Goal: Task Accomplishment & Management: Manage account settings

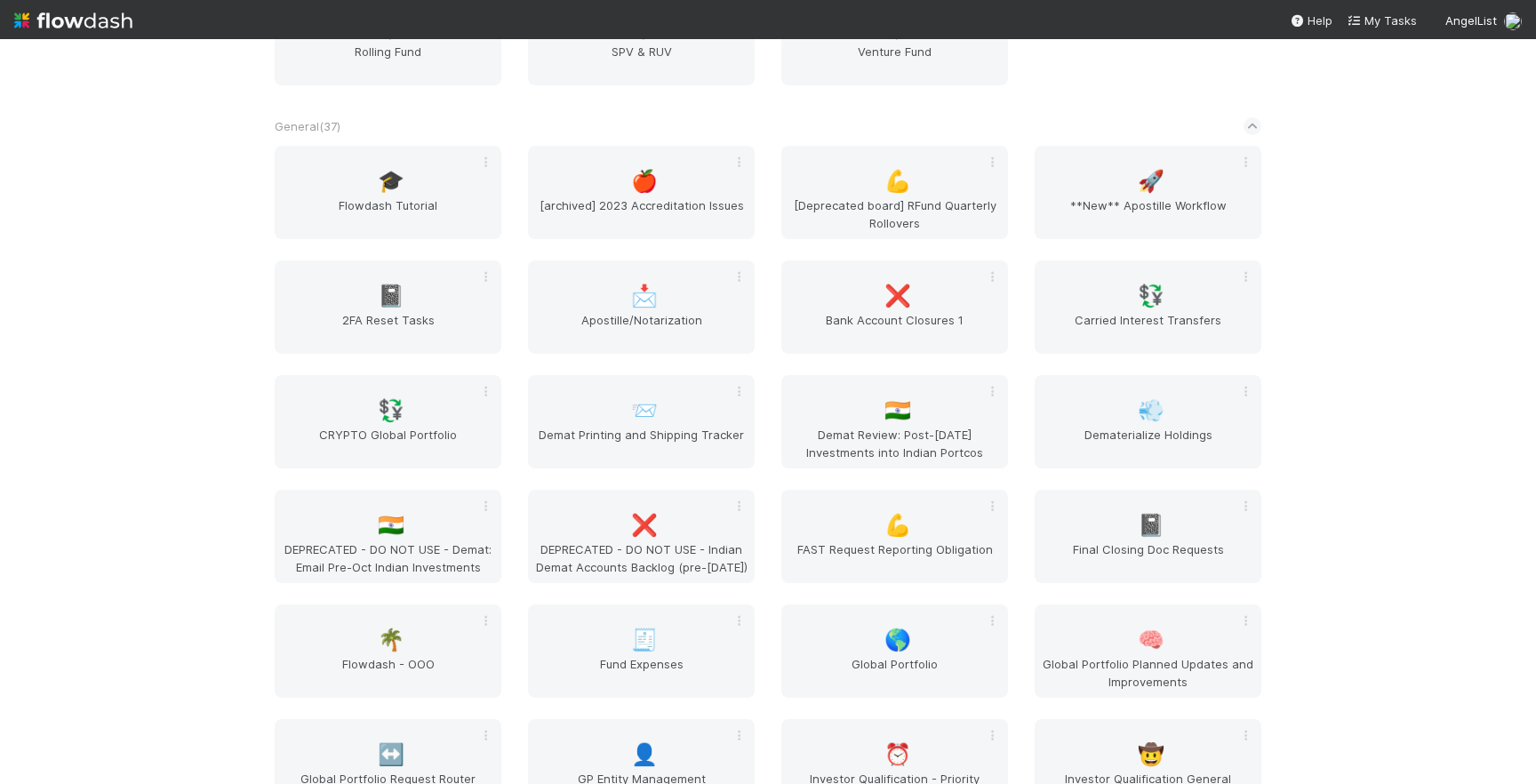
scroll to position [2062, 0]
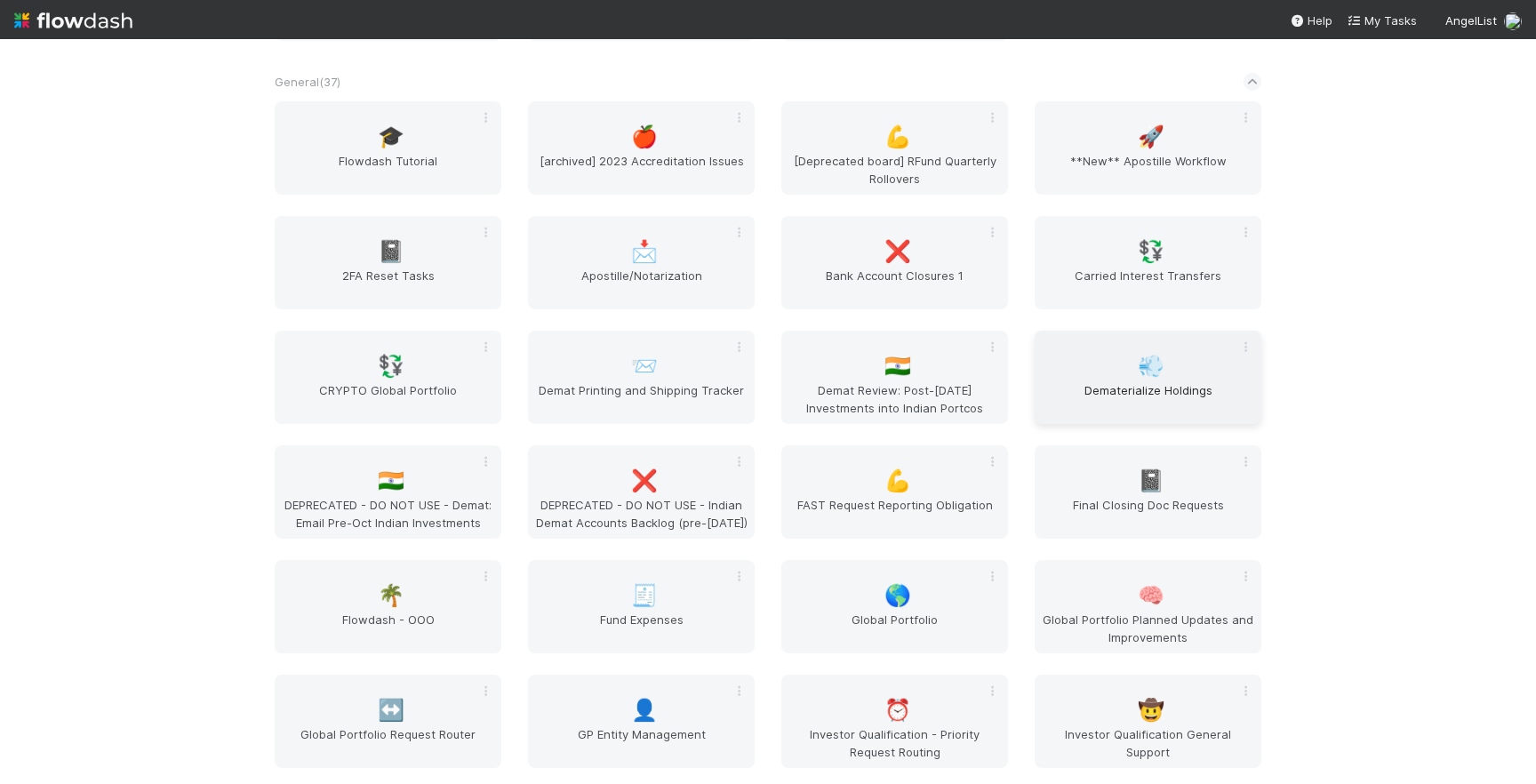
click at [1127, 368] on div "💨 Dematerialize Holdings" at bounding box center [1147, 378] width 227 height 94
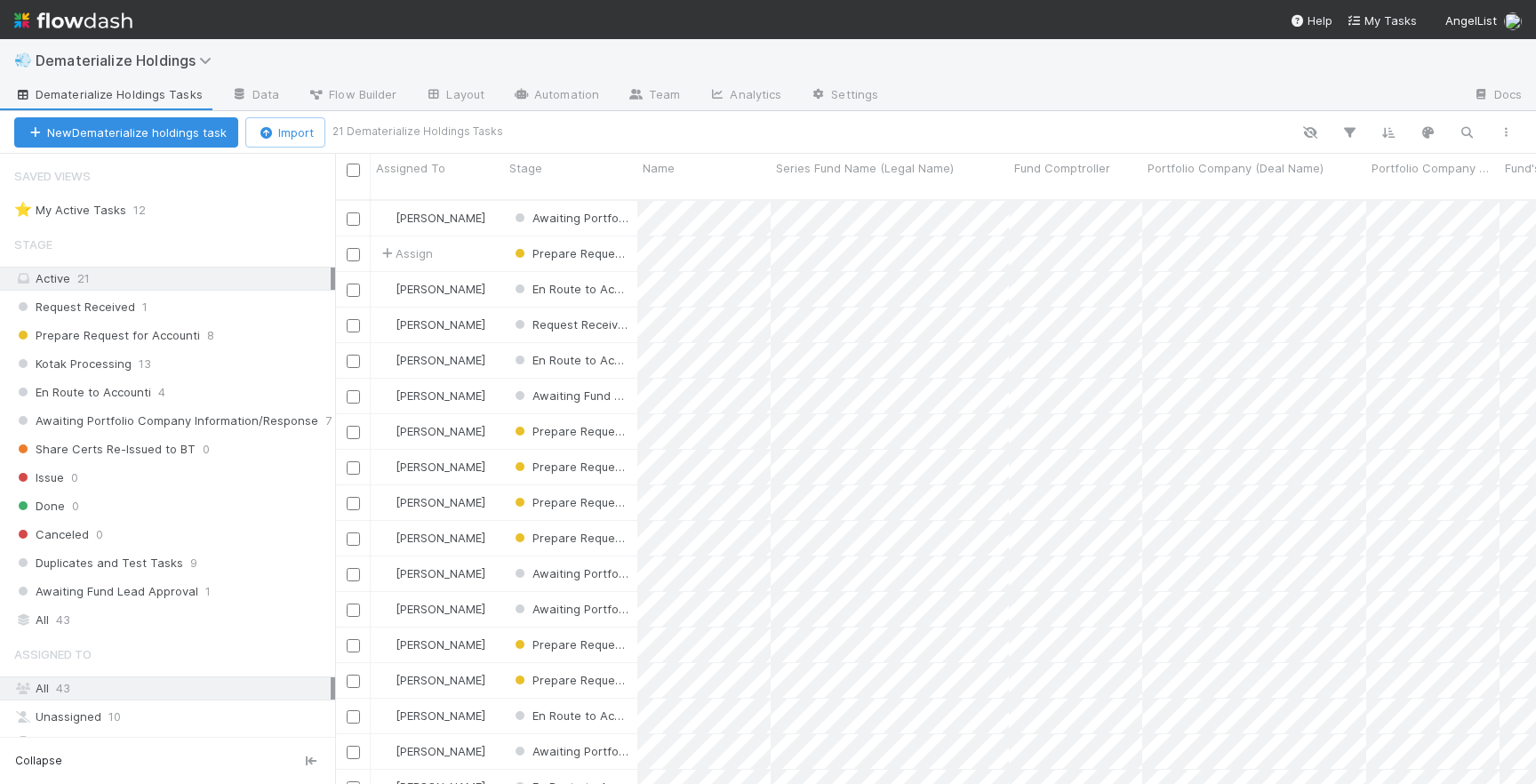
scroll to position [598, 1200]
click at [210, 340] on div "Prepare Request for Accounti 8" at bounding box center [174, 335] width 321 height 22
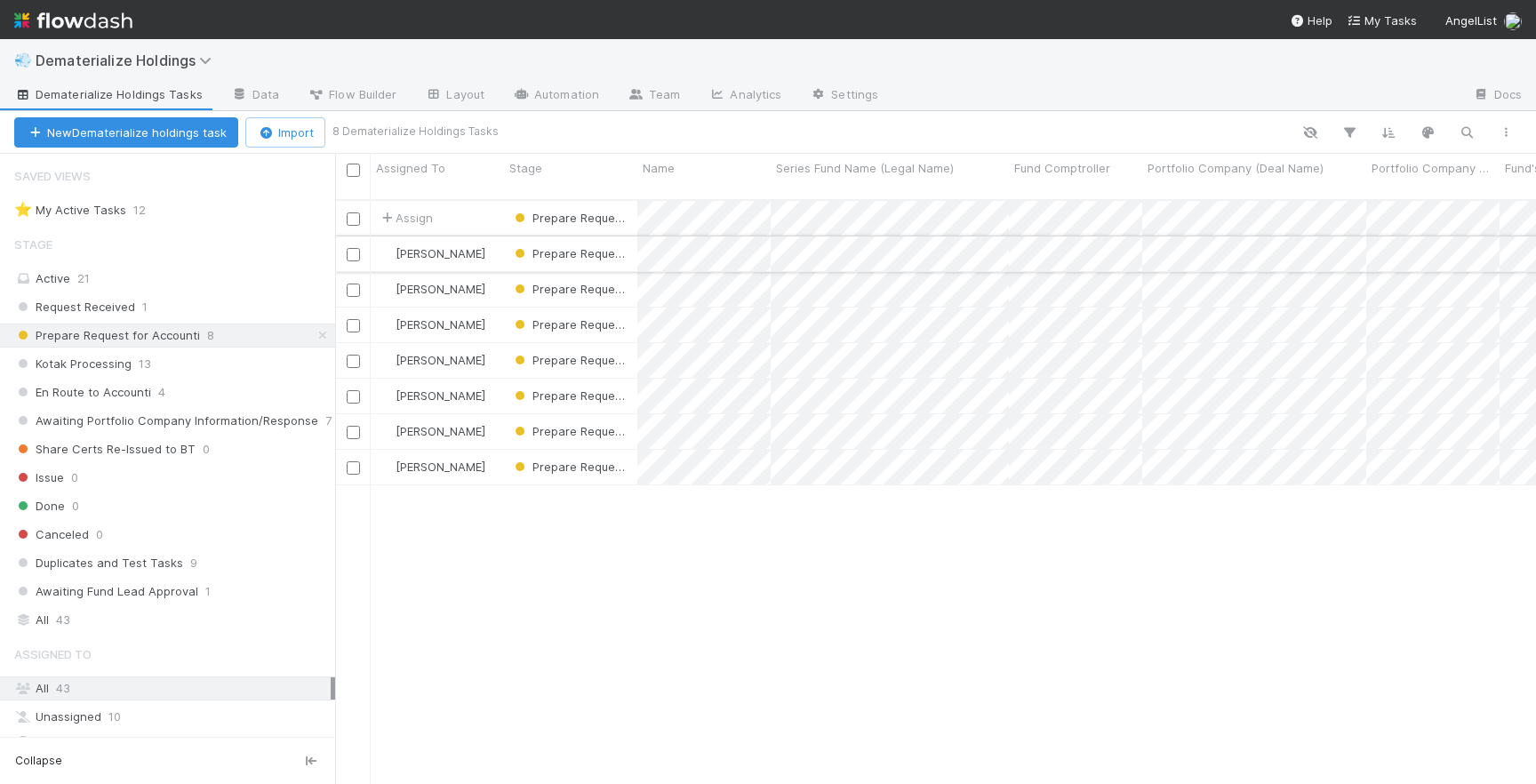
scroll to position [598, 1200]
click at [490, 209] on div "Assign" at bounding box center [437, 219] width 133 height 35
click at [491, 243] on div "[PERSON_NAME]" at bounding box center [437, 254] width 133 height 35
click at [493, 272] on div "[PERSON_NAME]" at bounding box center [437, 290] width 133 height 35
click at [493, 308] on div "[PERSON_NAME]" at bounding box center [437, 325] width 133 height 35
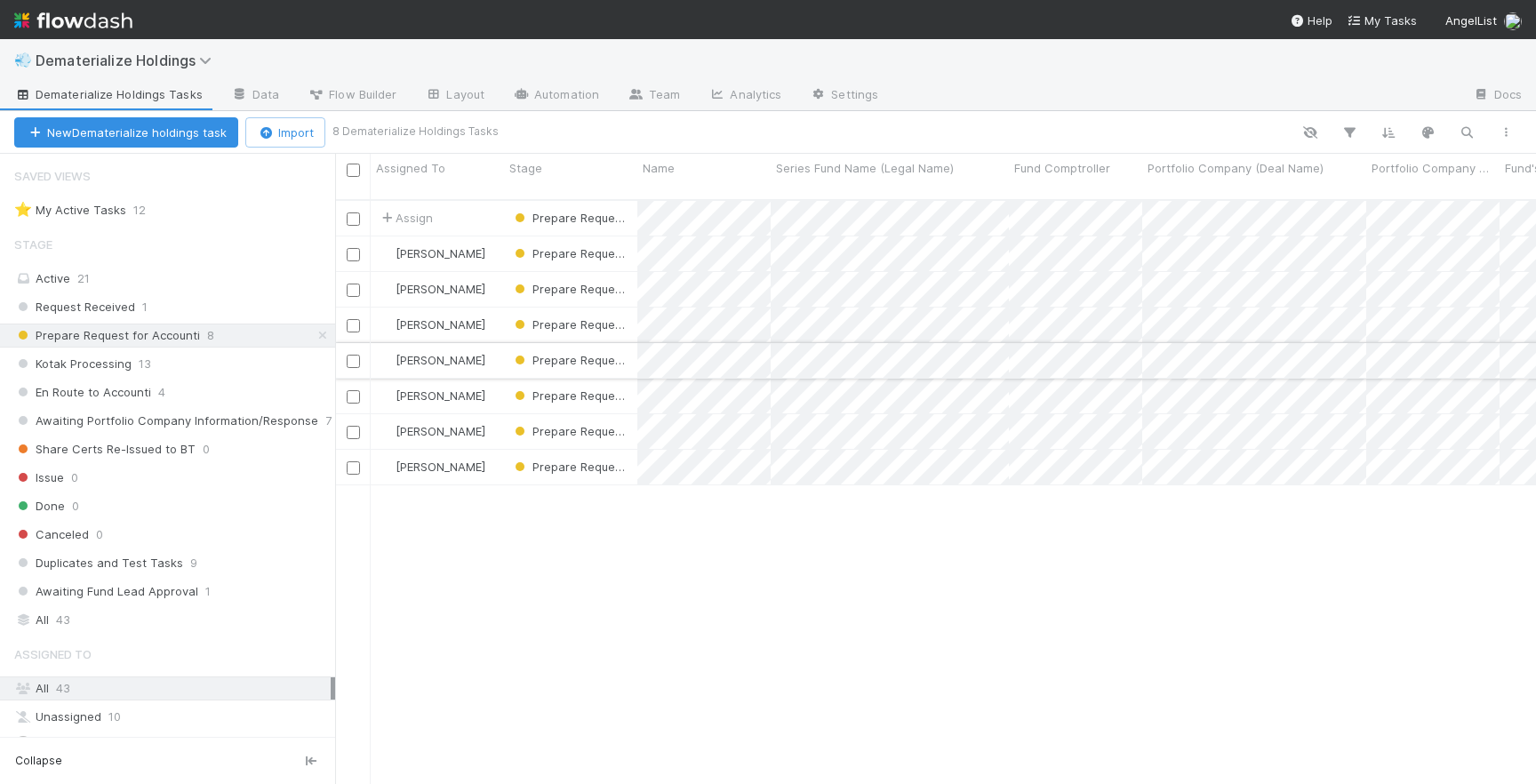
click at [491, 358] on div "[PERSON_NAME]" at bounding box center [437, 360] width 133 height 35
click at [490, 379] on div "[PERSON_NAME]" at bounding box center [437, 396] width 133 height 35
click at [489, 415] on div "[PERSON_NAME]" at bounding box center [437, 432] width 133 height 35
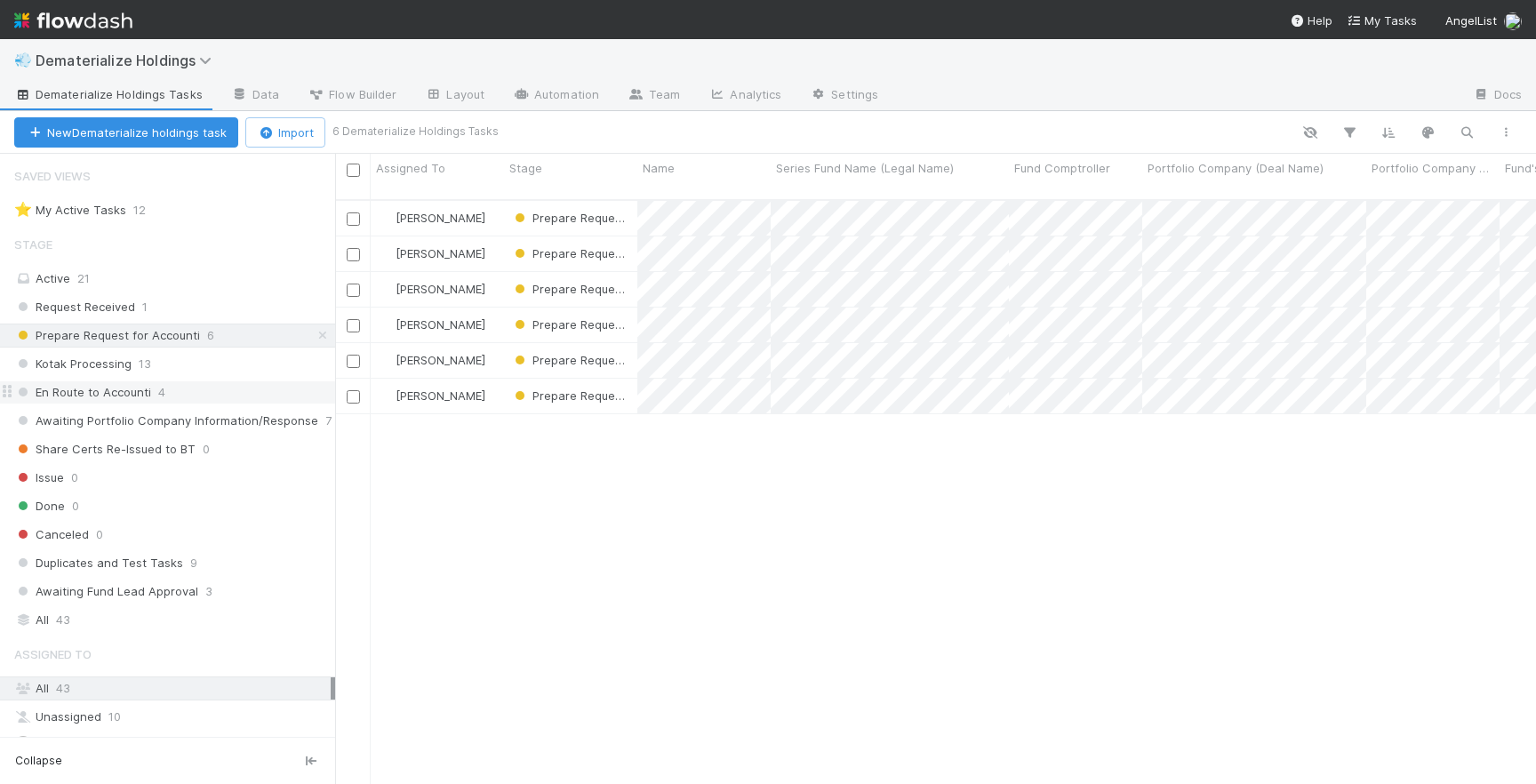
click at [234, 386] on div "En Route to Accounti 4" at bounding box center [174, 392] width 321 height 22
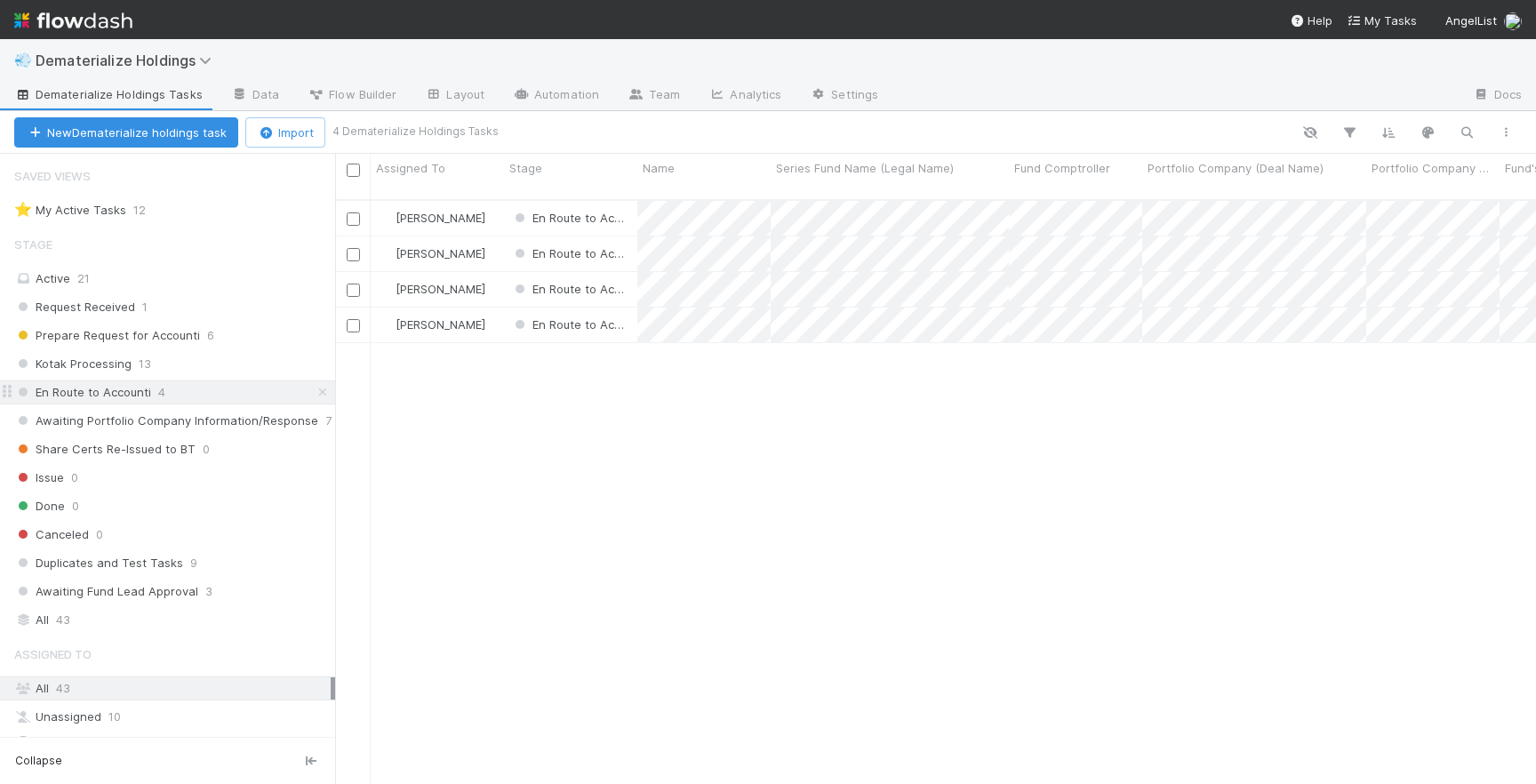
scroll to position [598, 1200]
click at [225, 415] on span "Awaiting Portfolio Company Information/Response" at bounding box center [165, 421] width 304 height 22
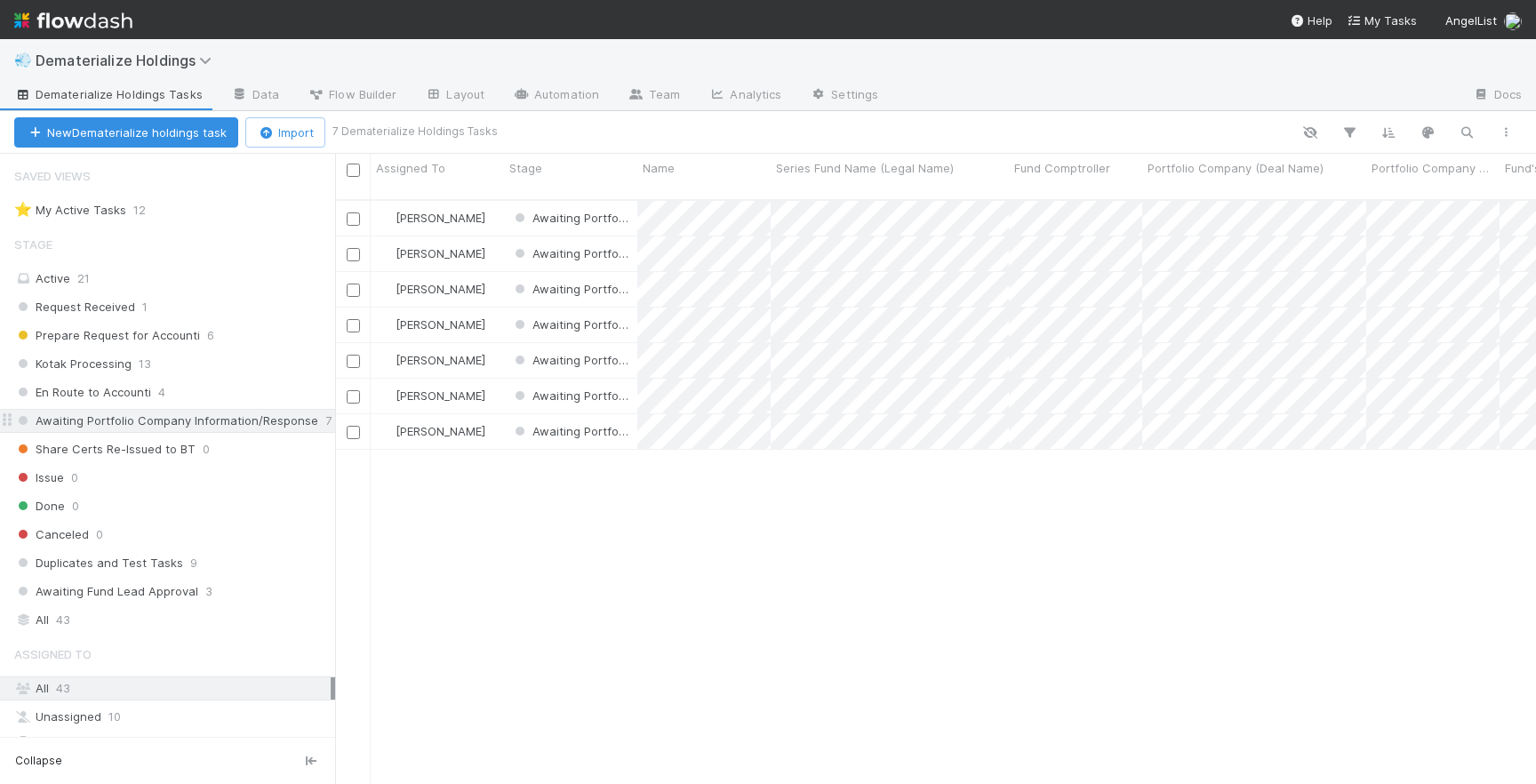
scroll to position [598, 1200]
click at [223, 599] on div "Awaiting Fund Lead Approval 3" at bounding box center [174, 591] width 321 height 22
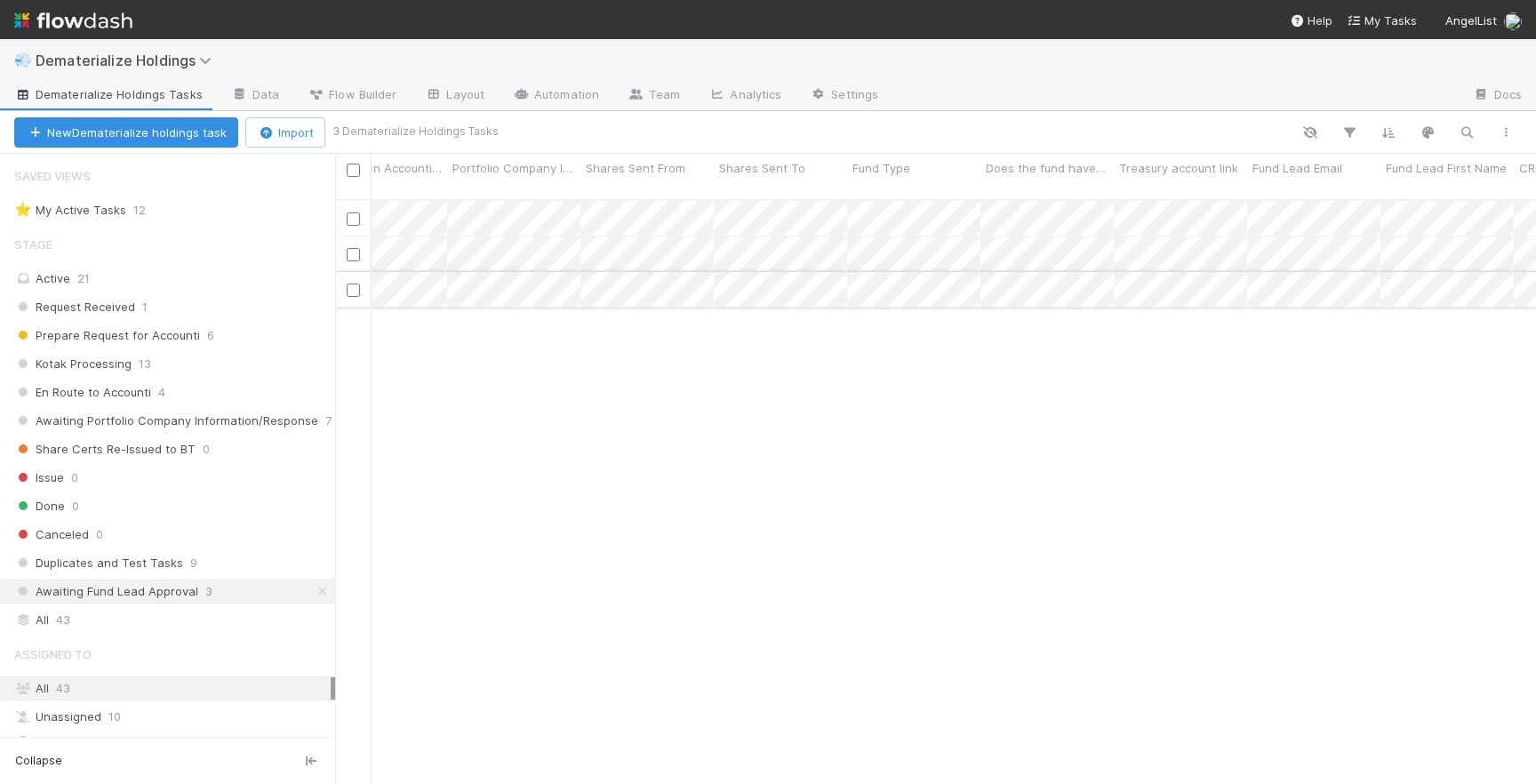
scroll to position [0, 2450]
click at [493, 241] on div "[PERSON_NAME]" at bounding box center [437, 254] width 133 height 35
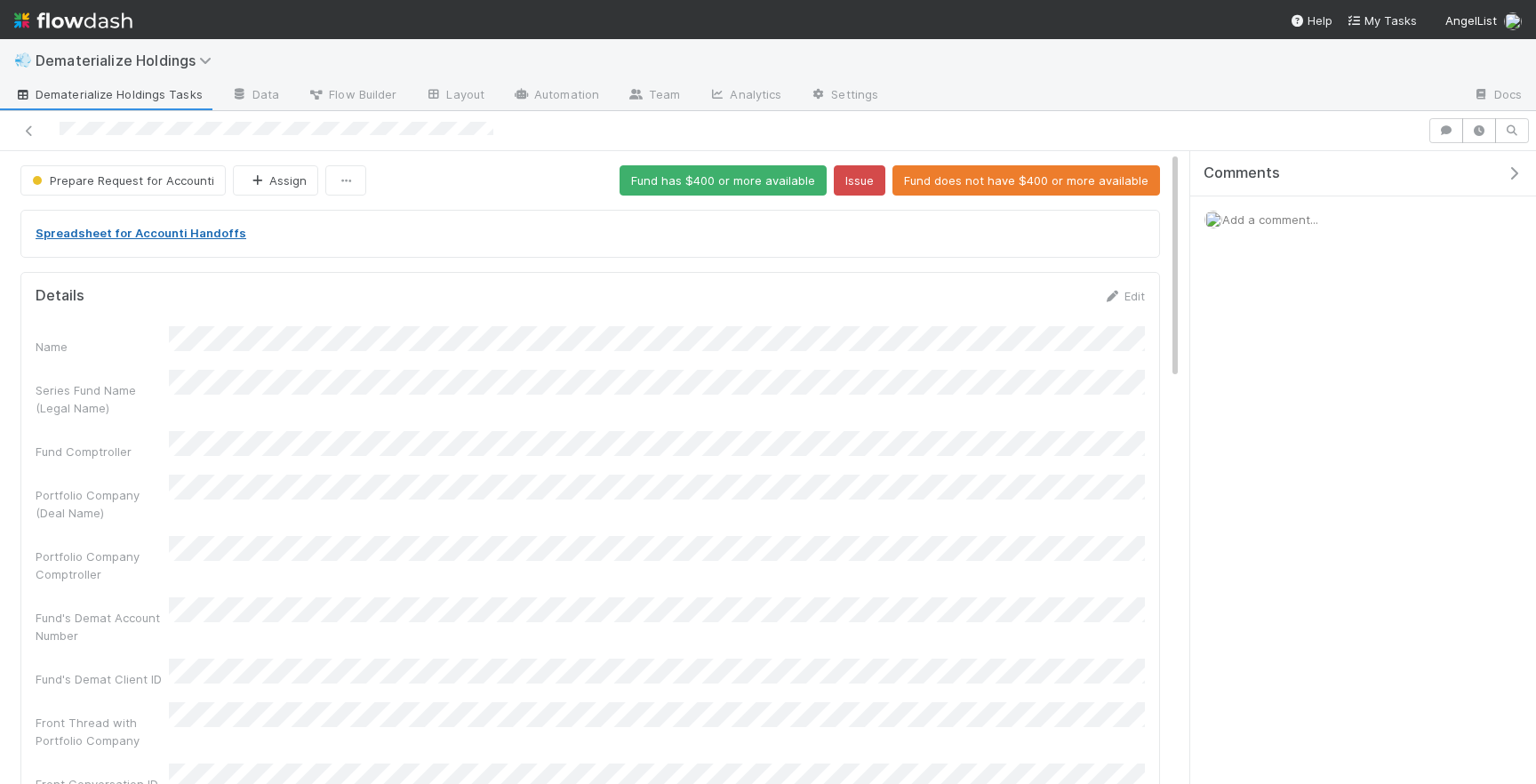
click at [164, 234] on link "Spreadsheet for Accounti Handoffs" at bounding box center [141, 233] width 210 height 14
click at [262, 135] on div at bounding box center [713, 131] width 1413 height 25
drag, startPoint x: 500, startPoint y: 134, endPoint x: 58, endPoint y: 136, distance: 442.0
click at [58, 136] on div at bounding box center [713, 131] width 1413 height 25
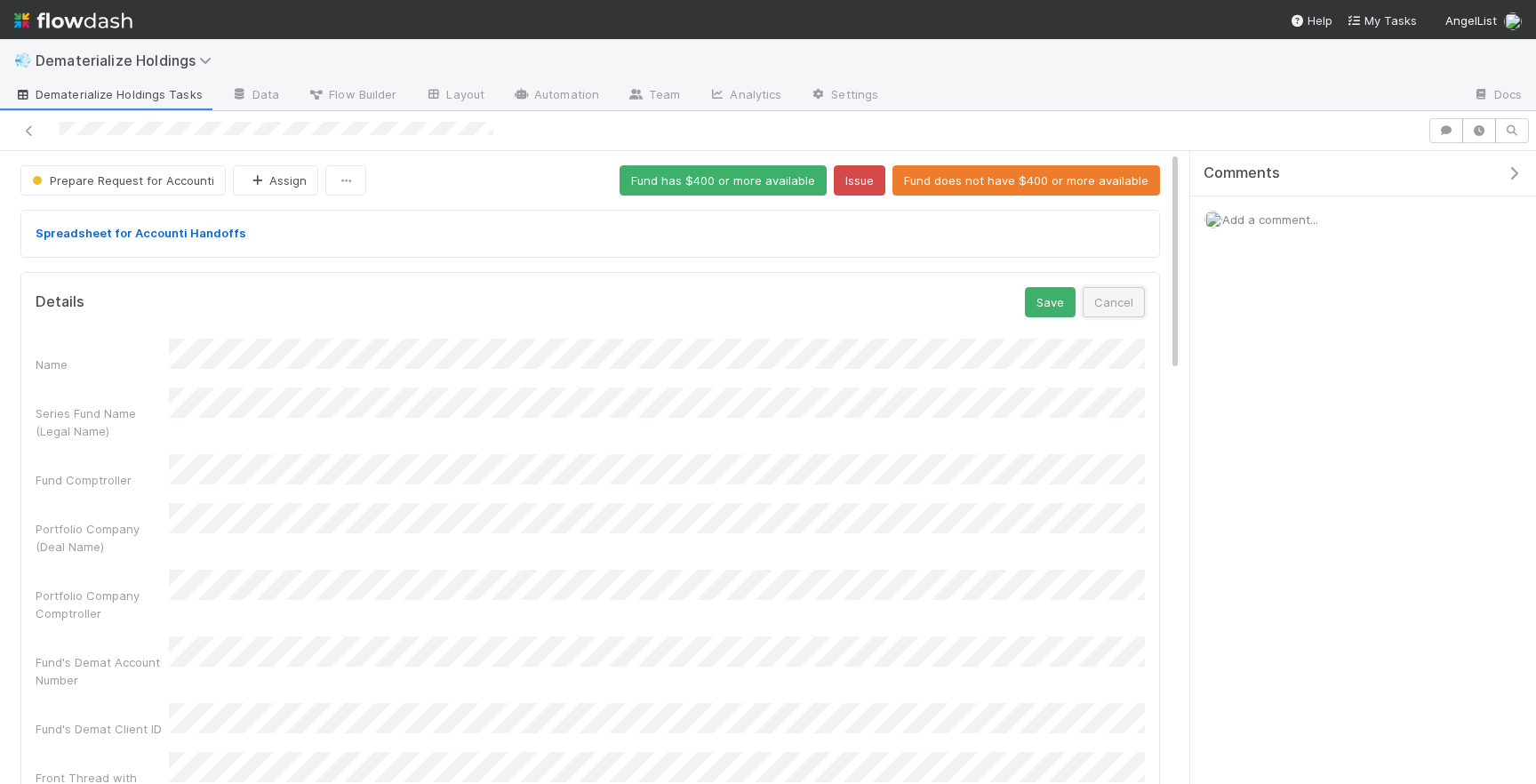
click at [1109, 298] on button "Cancel" at bounding box center [1114, 301] width 63 height 30
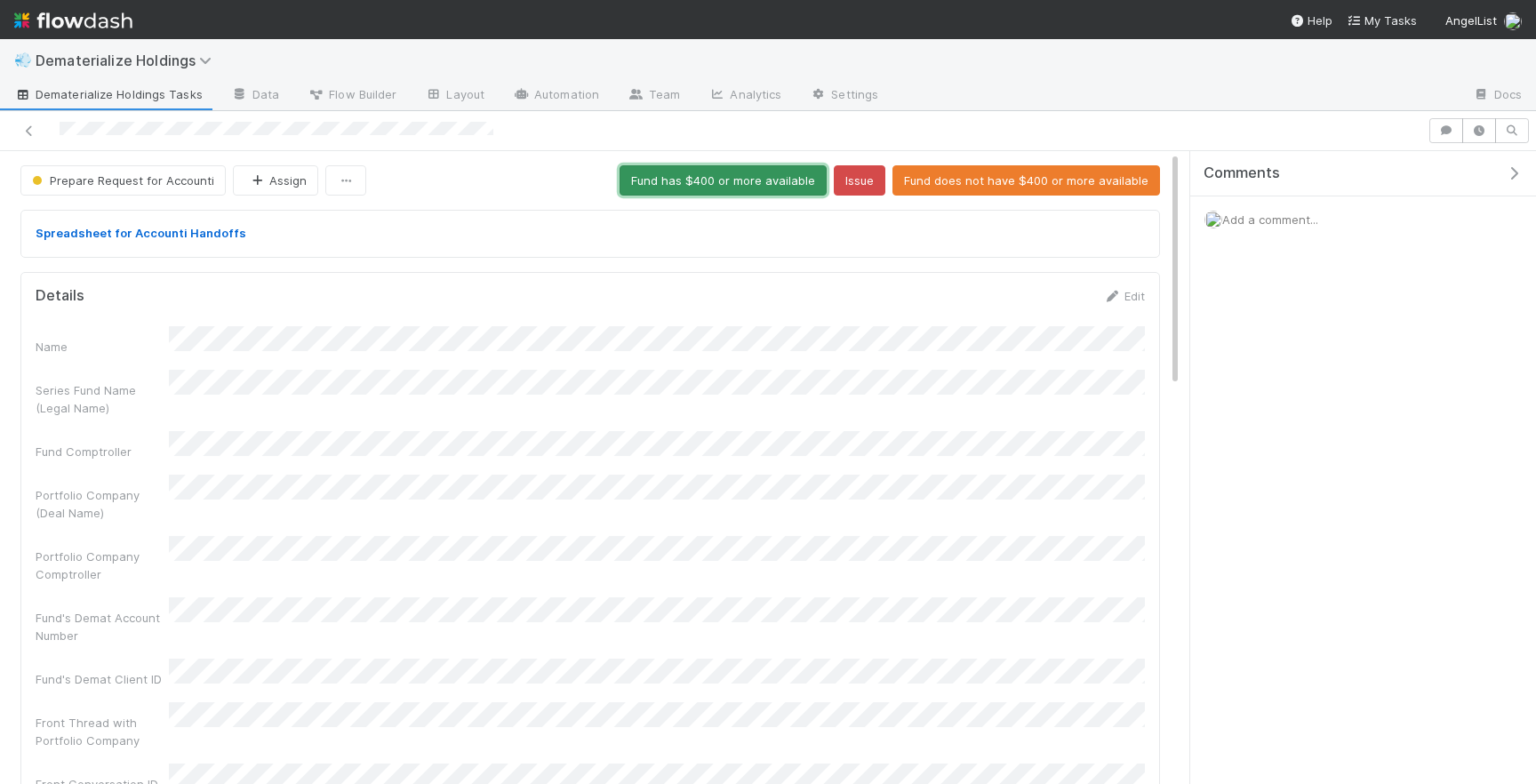
click at [762, 183] on button "Fund has $400 or more available" at bounding box center [722, 180] width 207 height 30
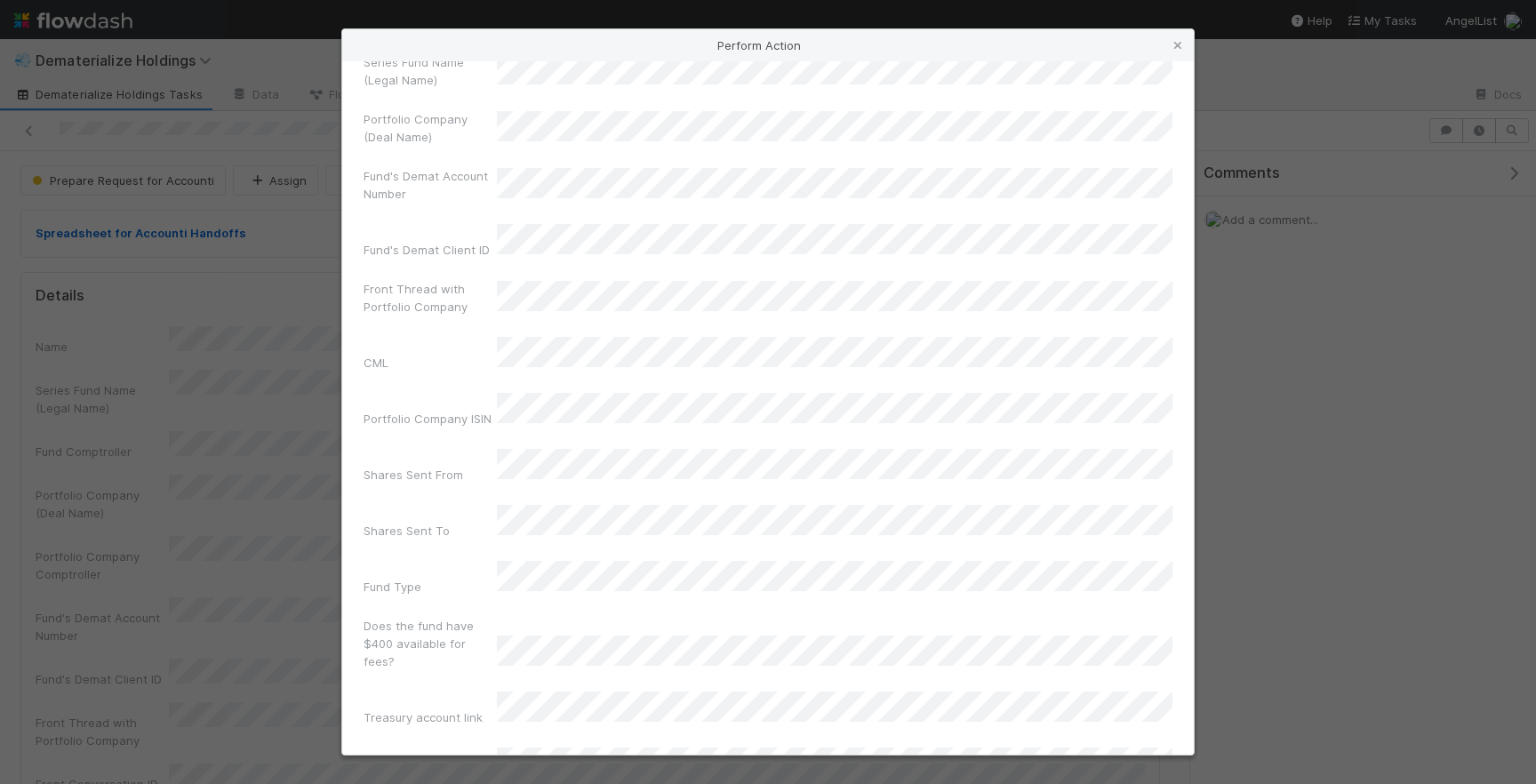
scroll to position [122, 0]
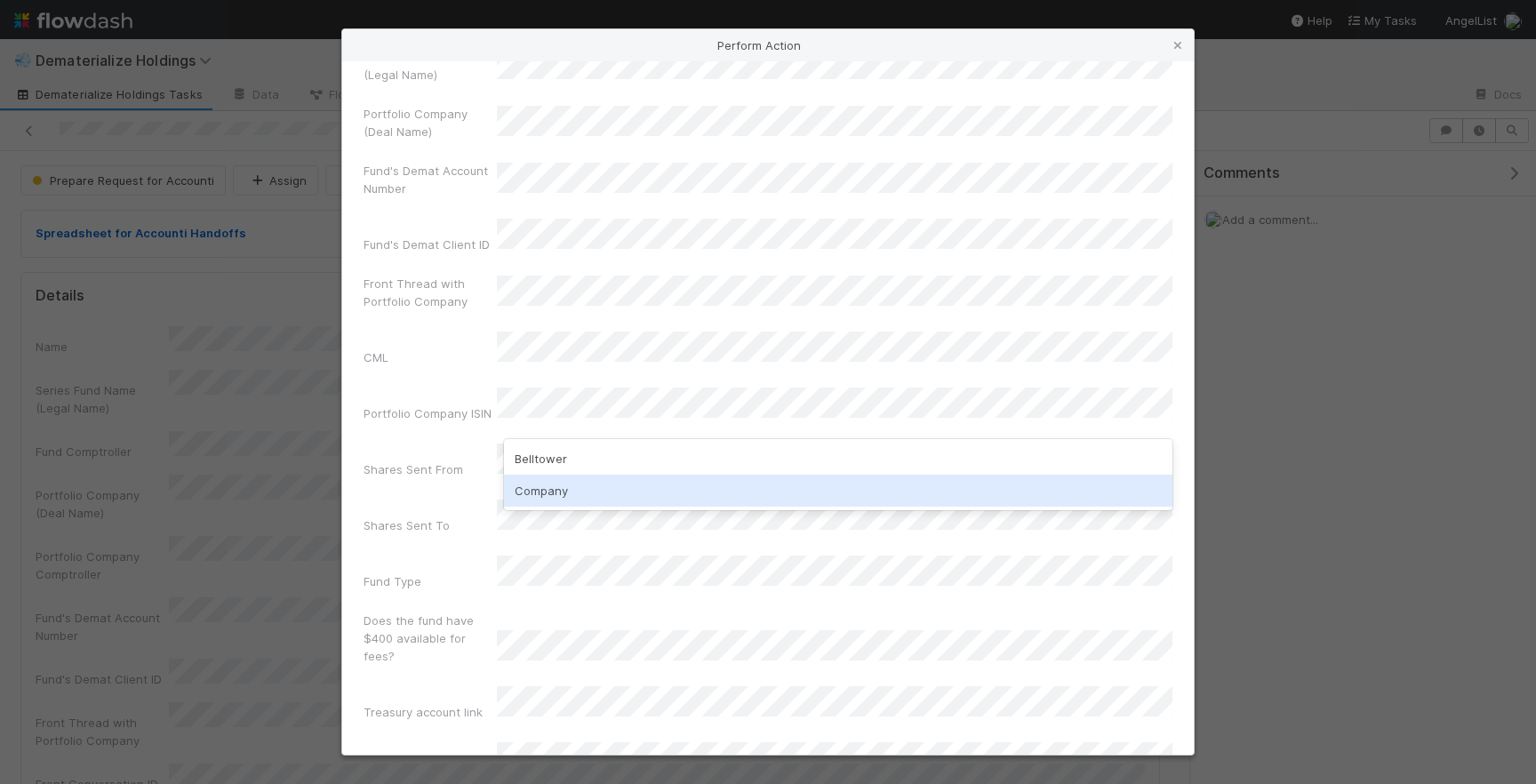
click at [574, 486] on div "Company" at bounding box center [837, 490] width 668 height 32
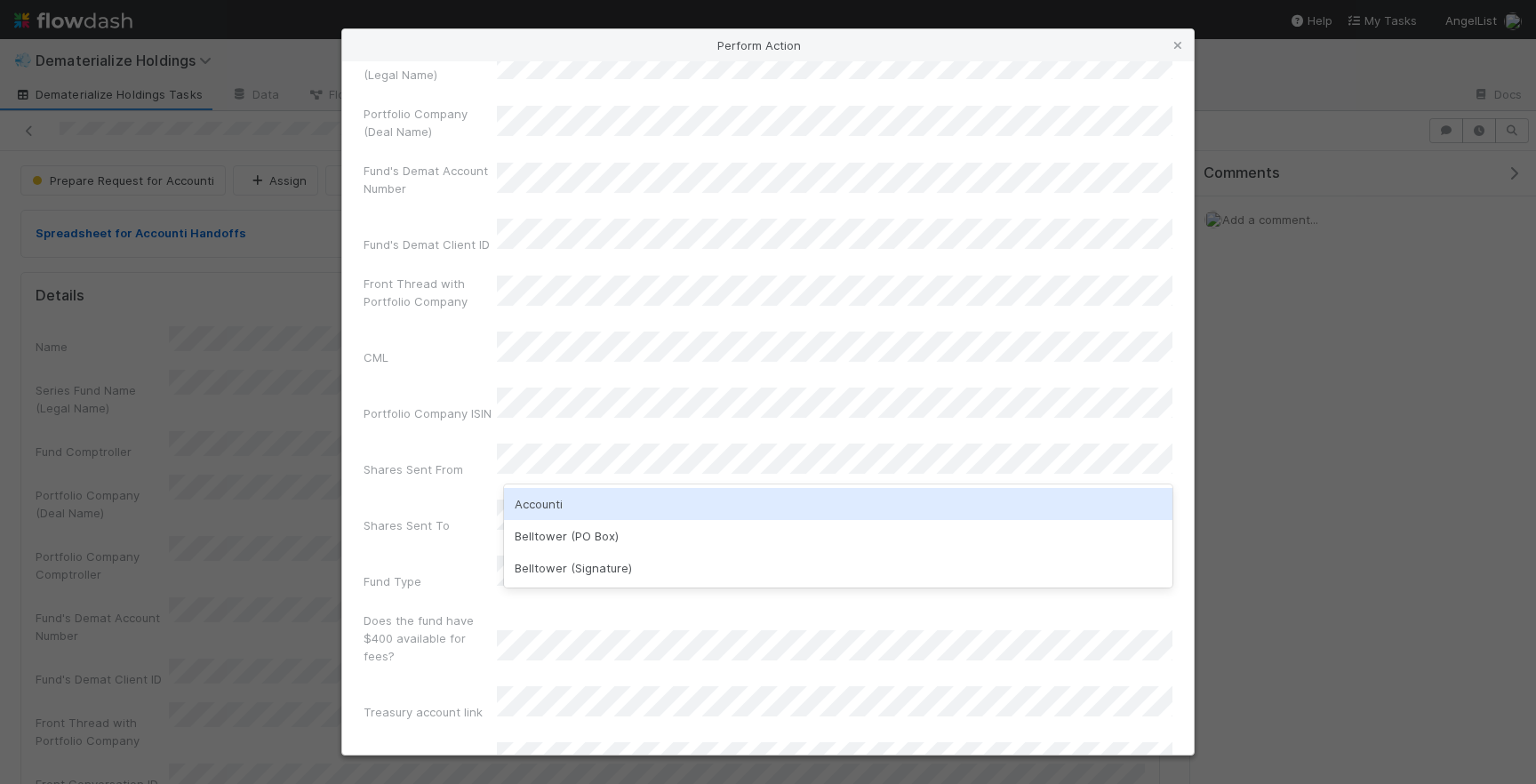
click at [570, 501] on div "Accounti" at bounding box center [837, 504] width 668 height 32
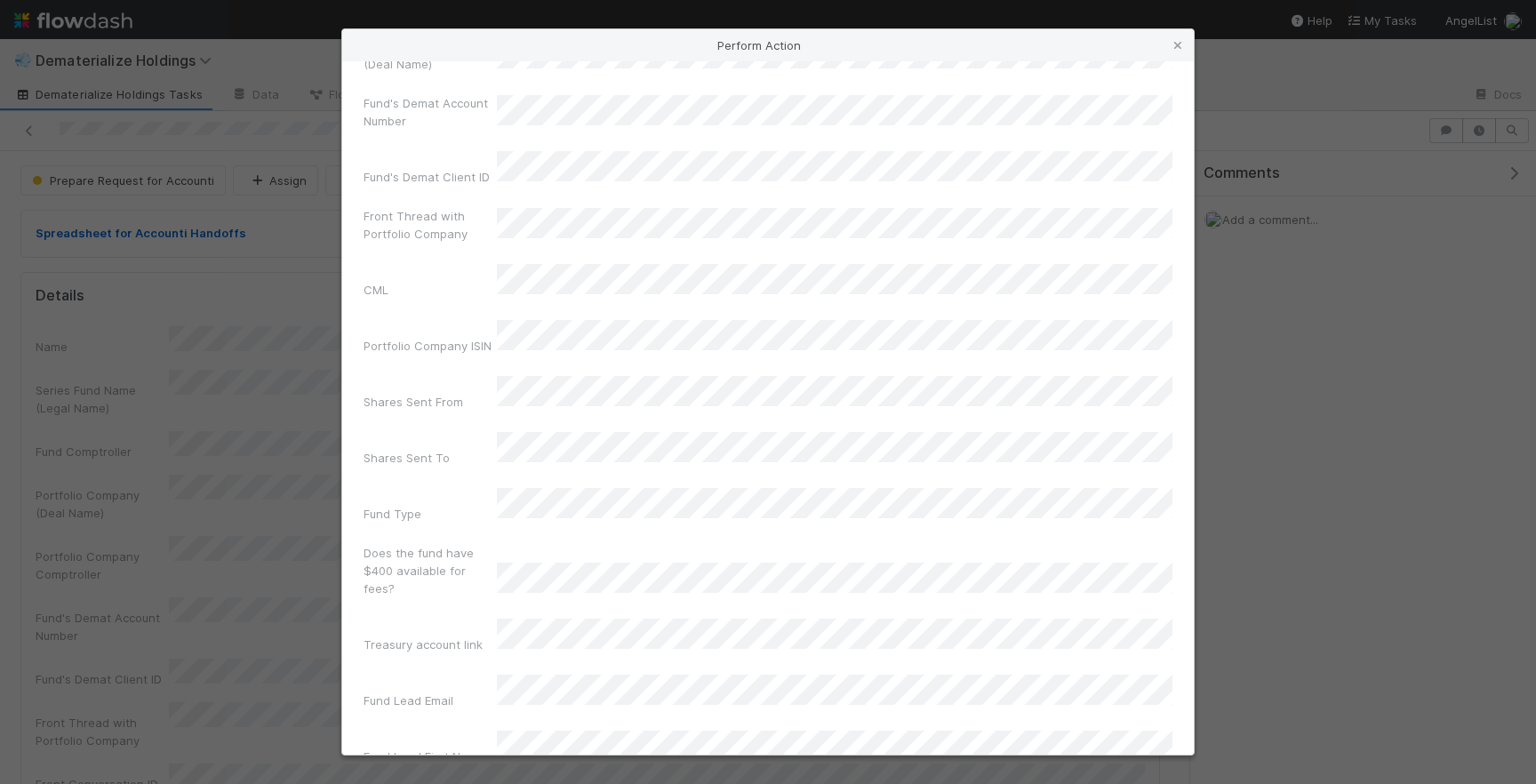
scroll to position [203, 0]
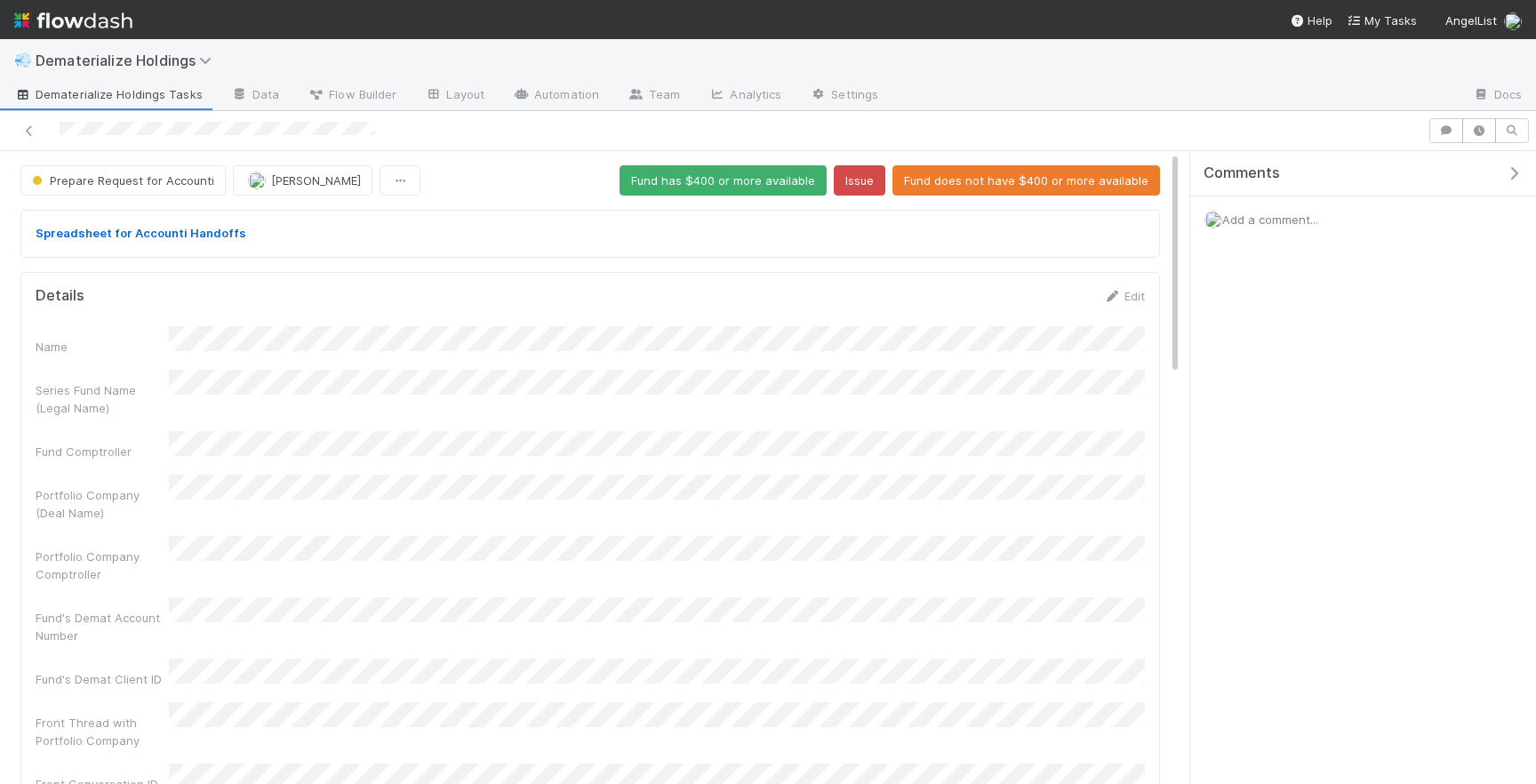
drag, startPoint x: 384, startPoint y: 131, endPoint x: 205, endPoint y: 138, distance: 179.1
click at [205, 138] on div at bounding box center [713, 131] width 1413 height 25
click at [51, 132] on div at bounding box center [713, 131] width 1413 height 25
click at [700, 180] on button "Fund has $400 or more available" at bounding box center [722, 180] width 207 height 30
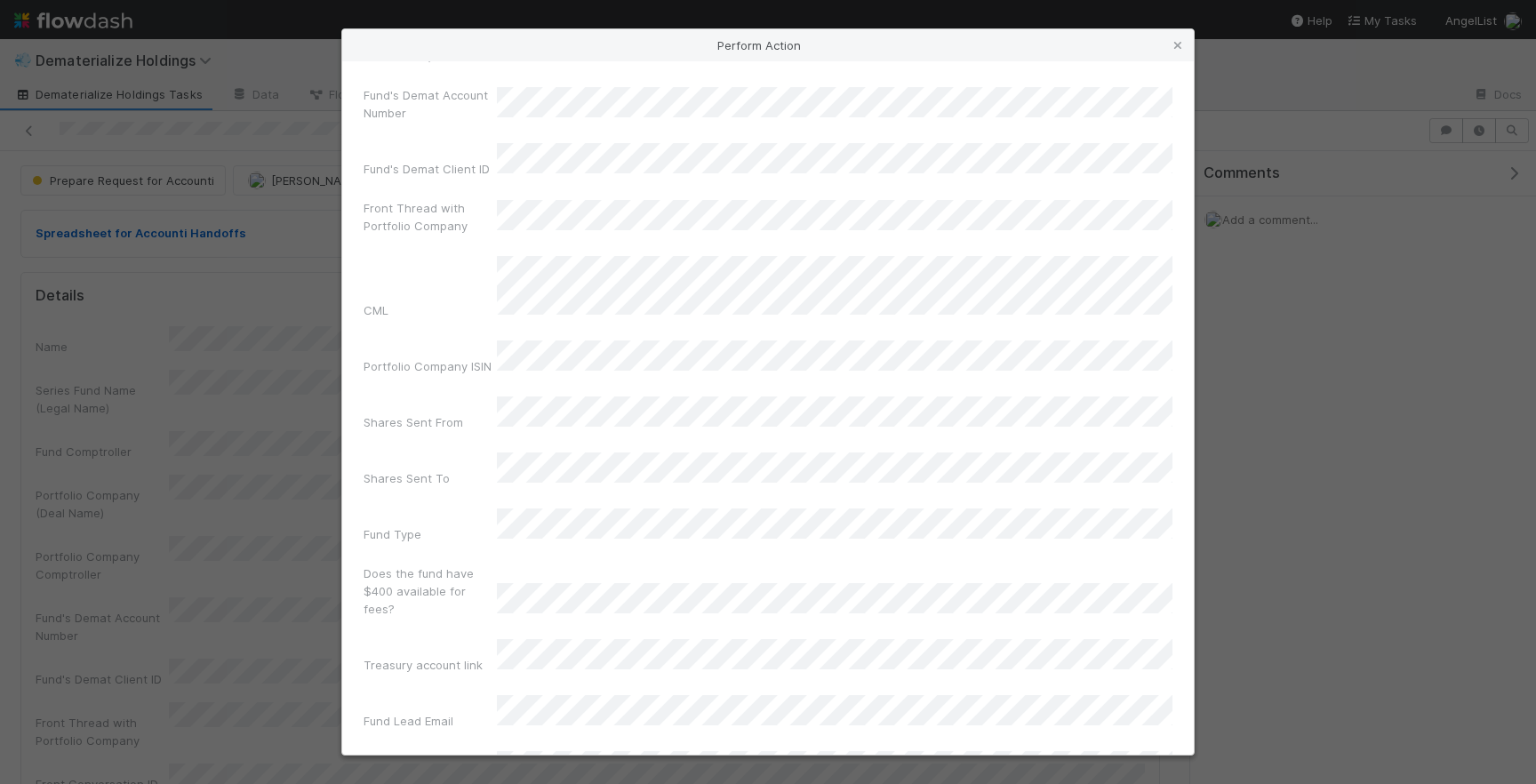
scroll to position [231, 0]
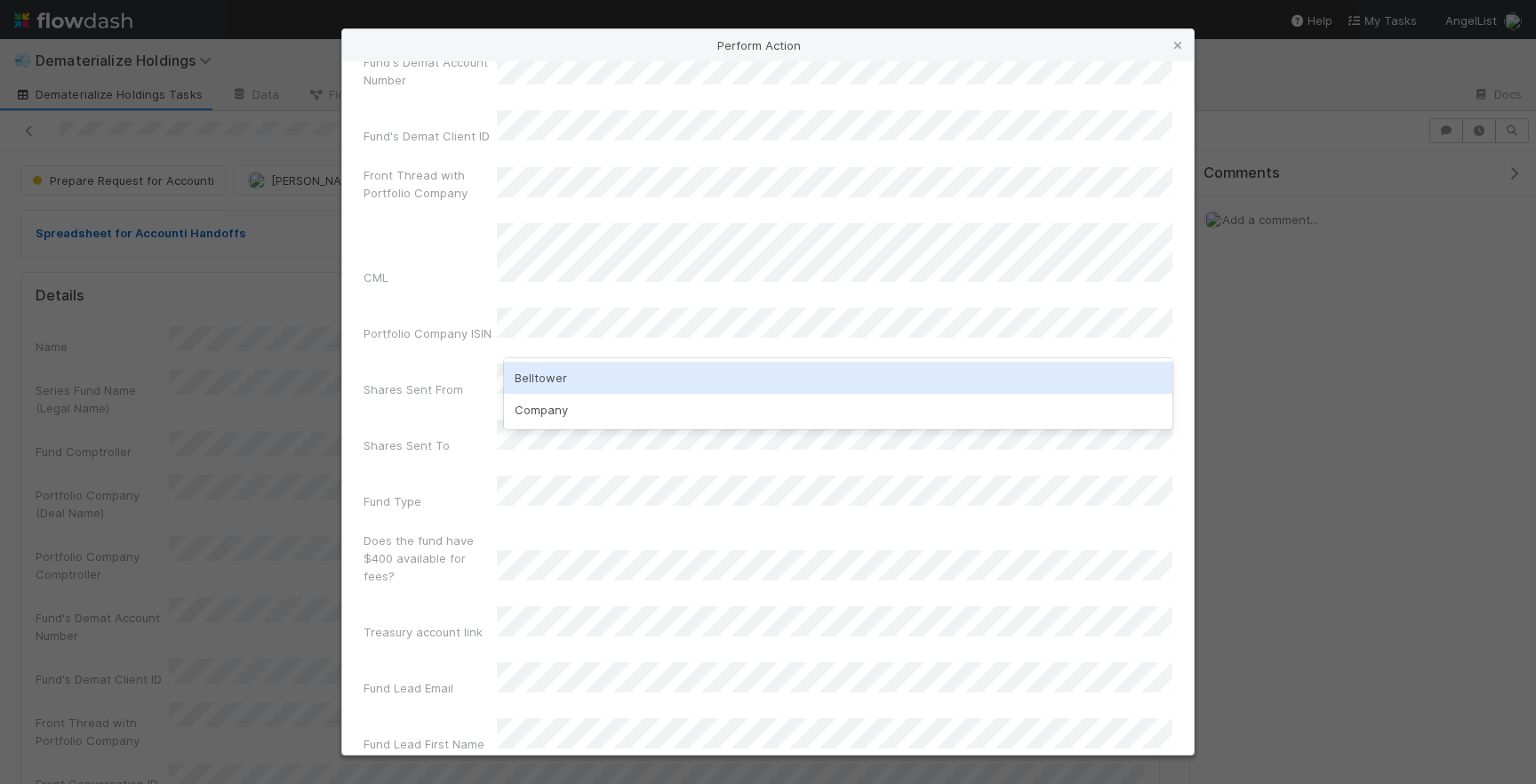
click at [563, 375] on div "Belltower" at bounding box center [837, 378] width 668 height 32
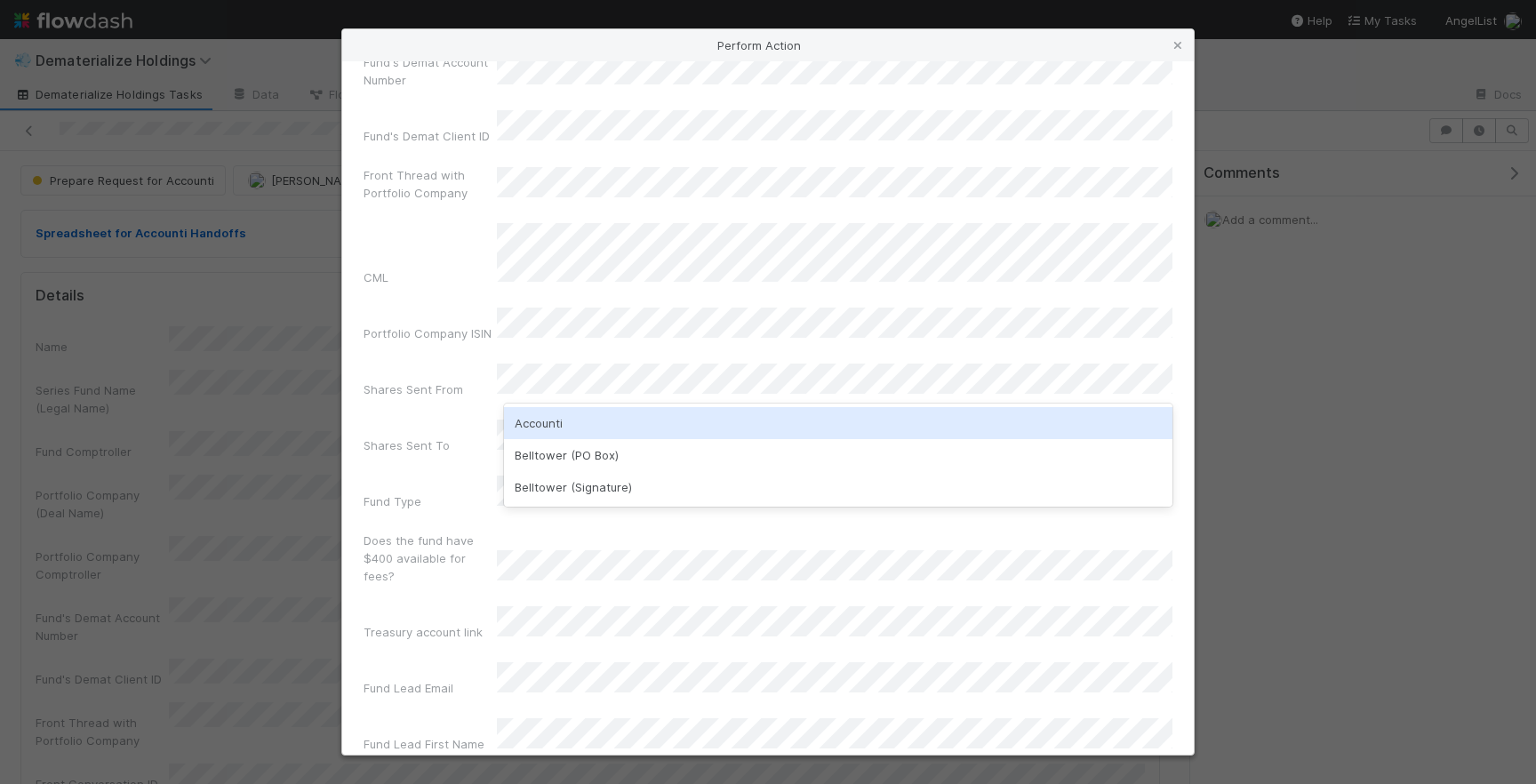
click at [560, 422] on div "Accounti" at bounding box center [837, 423] width 668 height 32
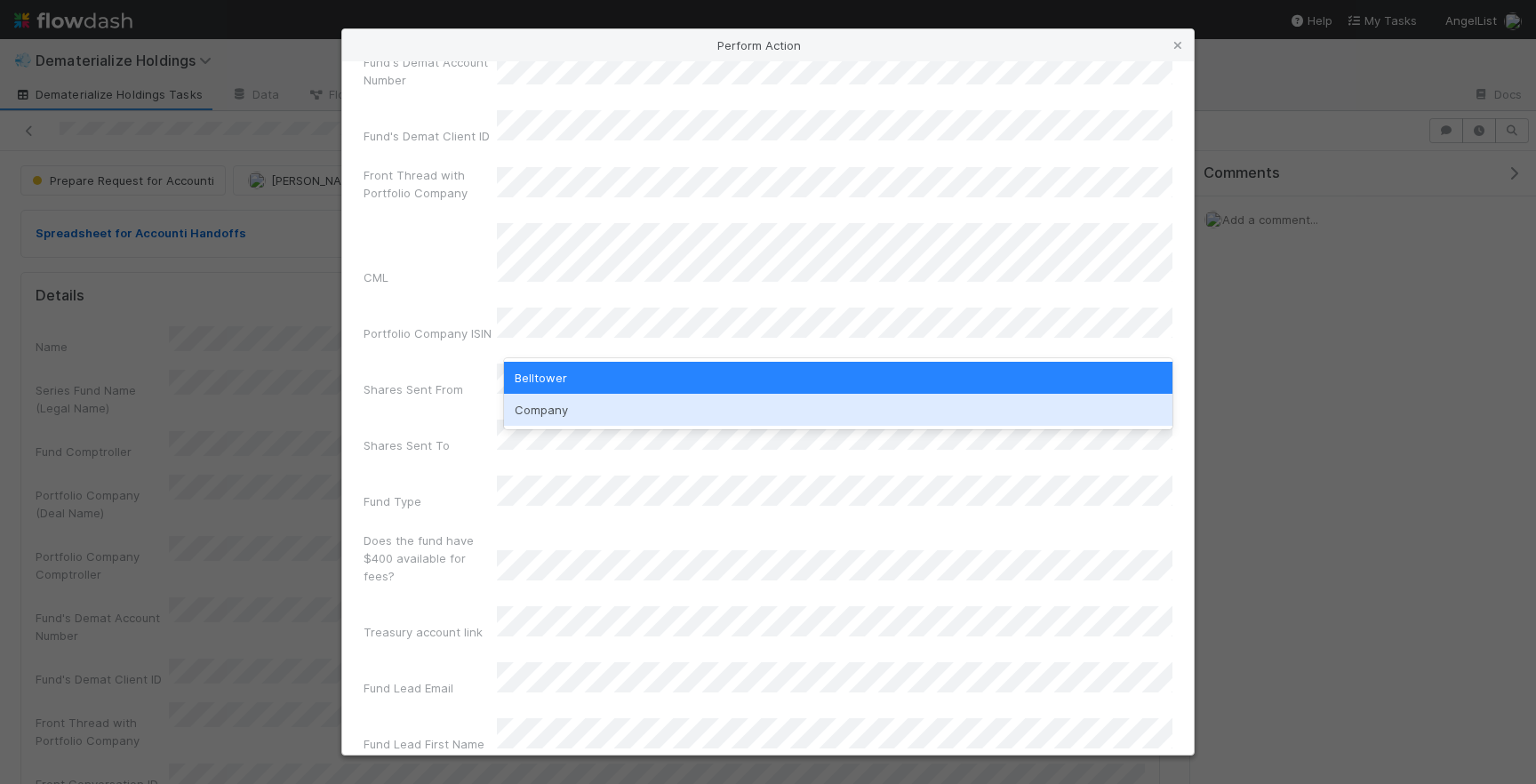
click at [552, 403] on div "Company" at bounding box center [837, 409] width 668 height 32
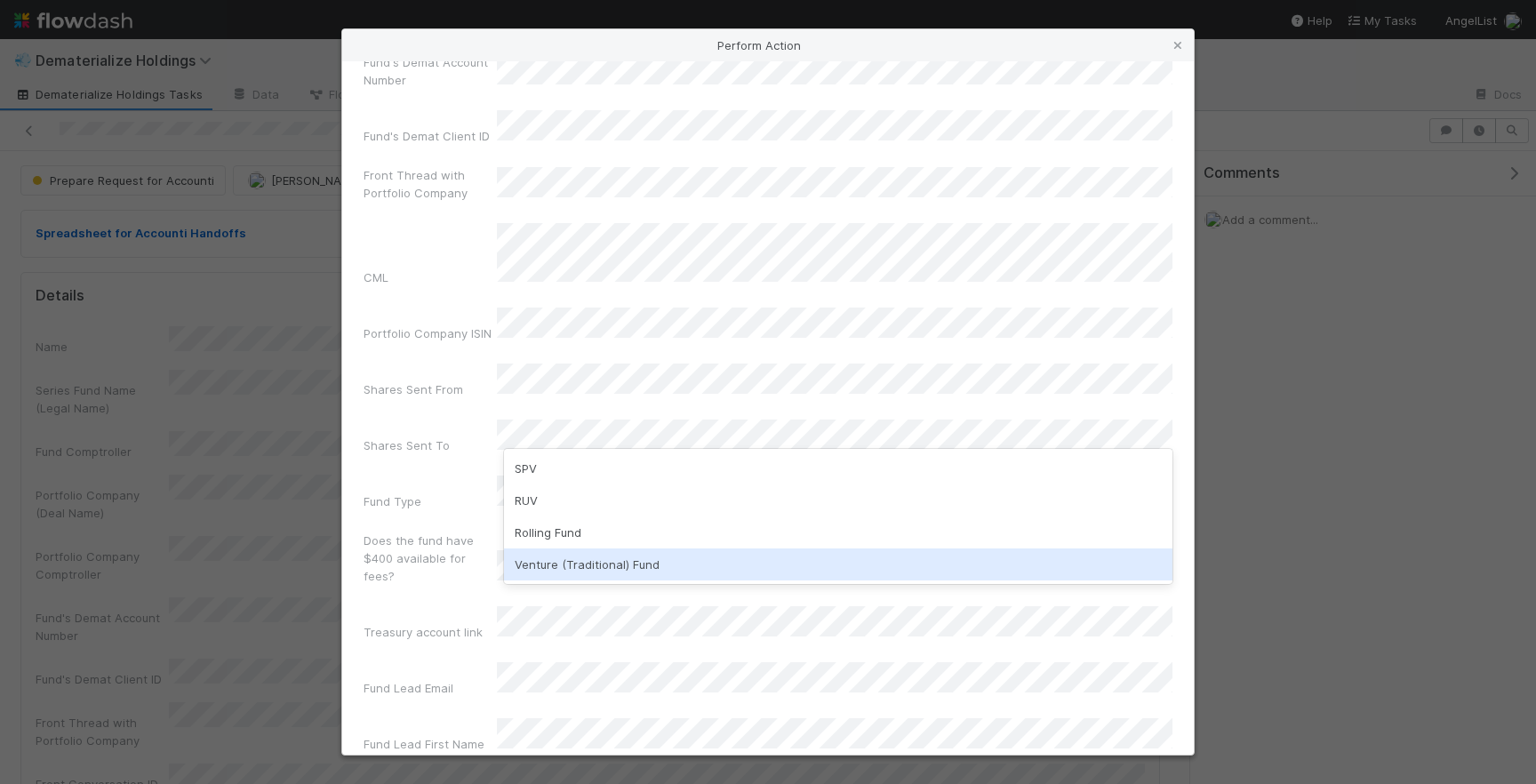
click at [559, 562] on div "Venture (Traditional) Fund" at bounding box center [837, 564] width 668 height 32
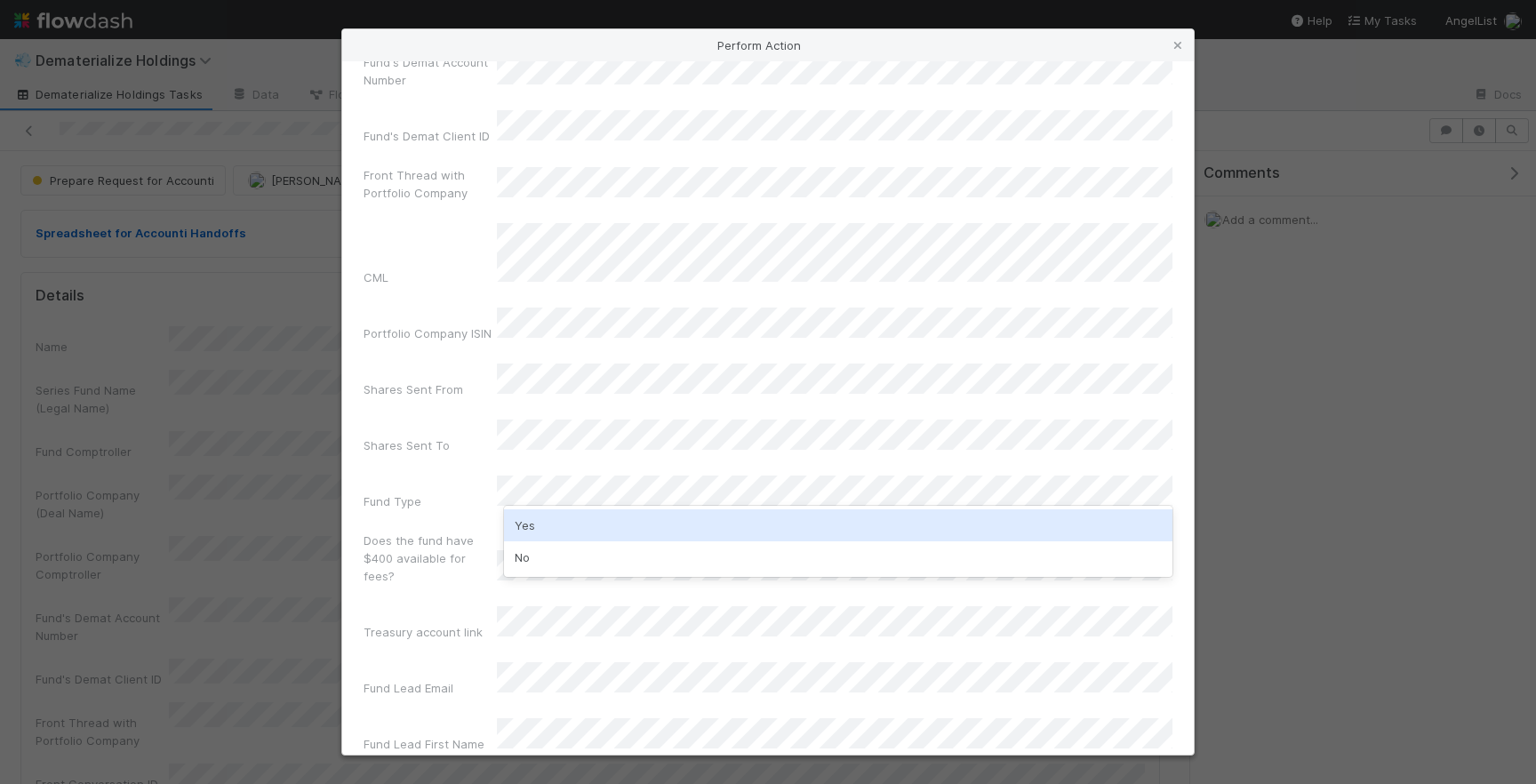
click at [543, 523] on div "Yes" at bounding box center [837, 525] width 668 height 32
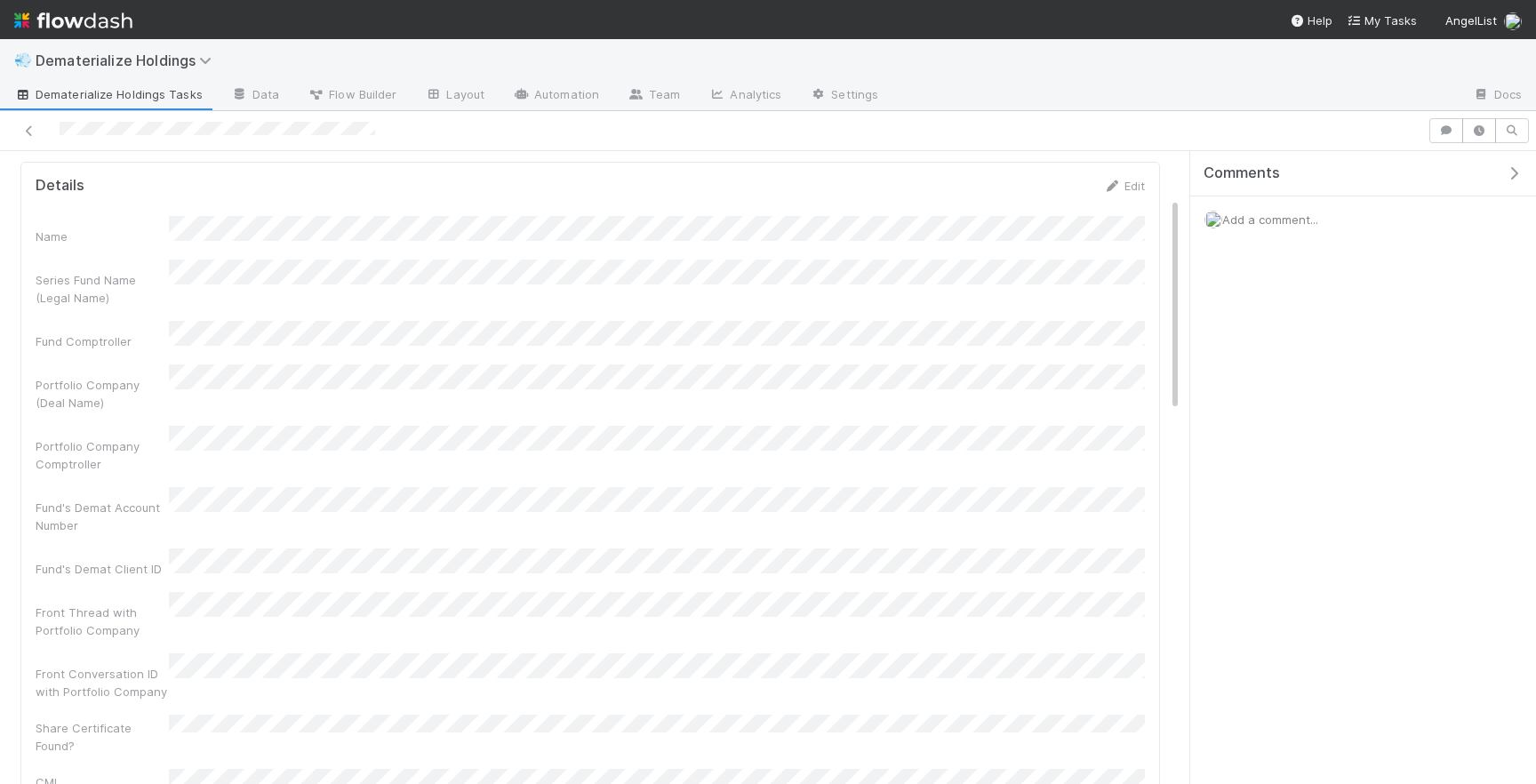
scroll to position [0, 0]
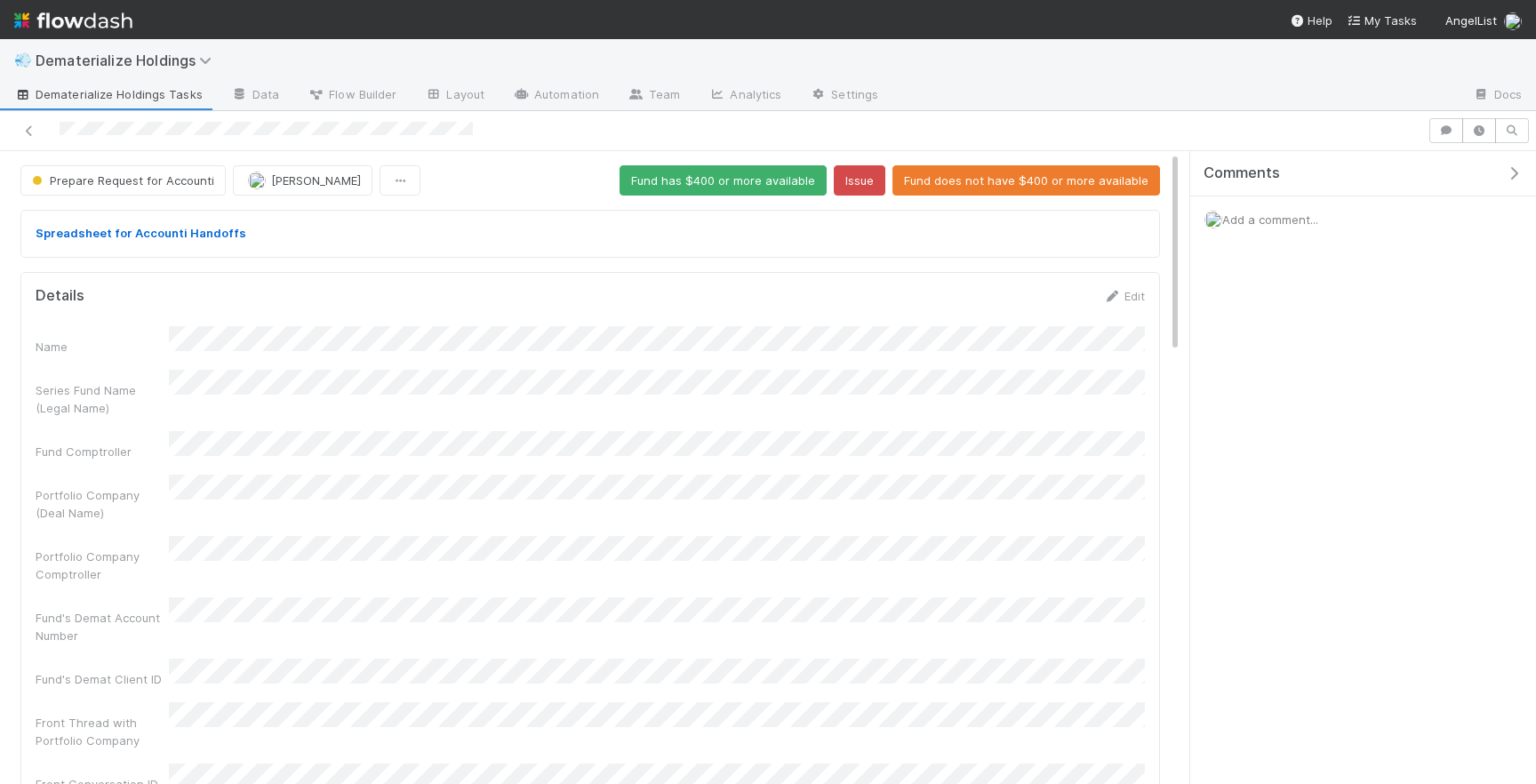
click at [205, 132] on div at bounding box center [713, 131] width 1413 height 25
drag, startPoint x: 474, startPoint y: 133, endPoint x: 493, endPoint y: 133, distance: 19.0
click at [494, 133] on div at bounding box center [713, 131] width 1413 height 25
click at [735, 186] on button "Fund has $400 or more available" at bounding box center [722, 180] width 207 height 30
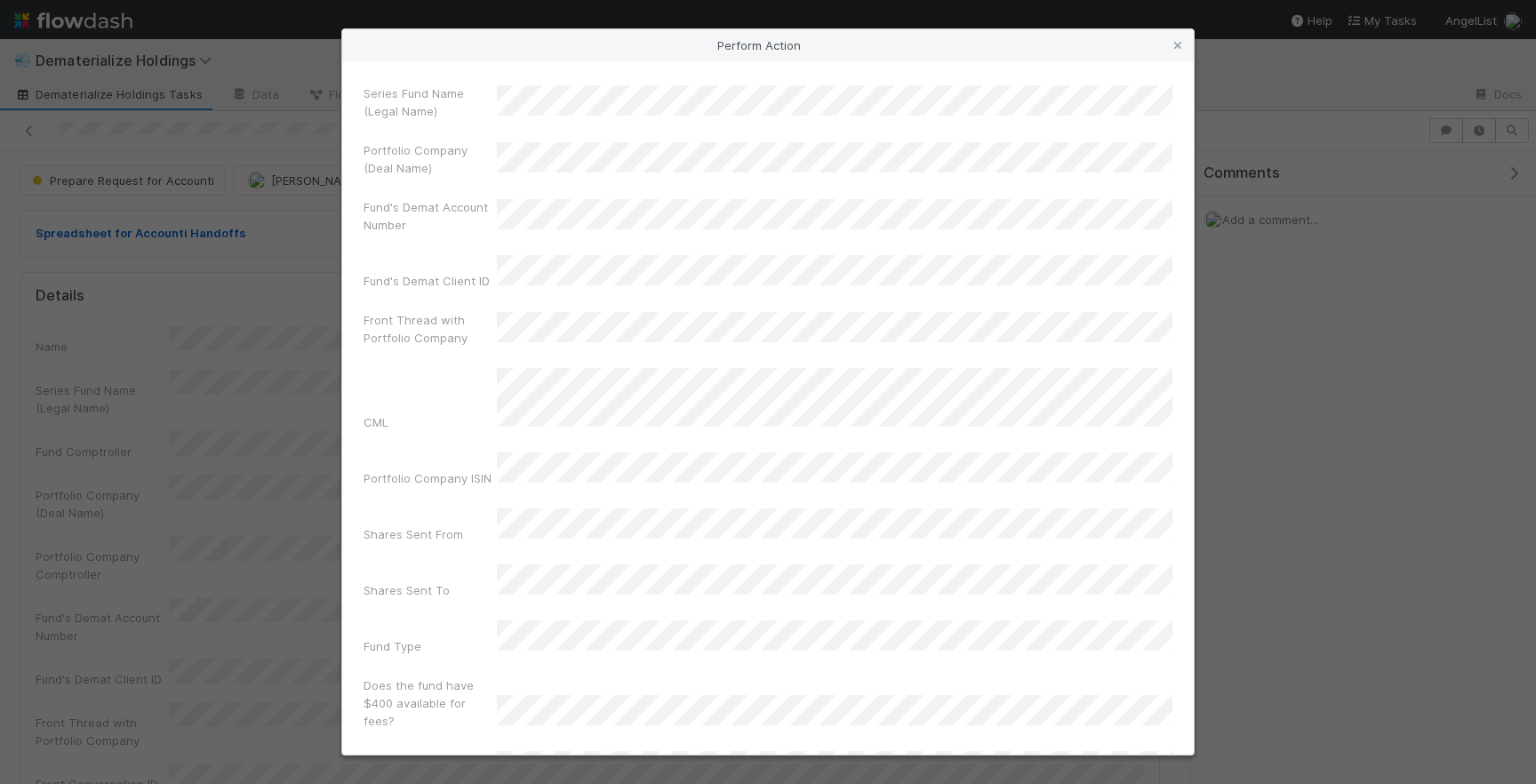
scroll to position [145, 0]
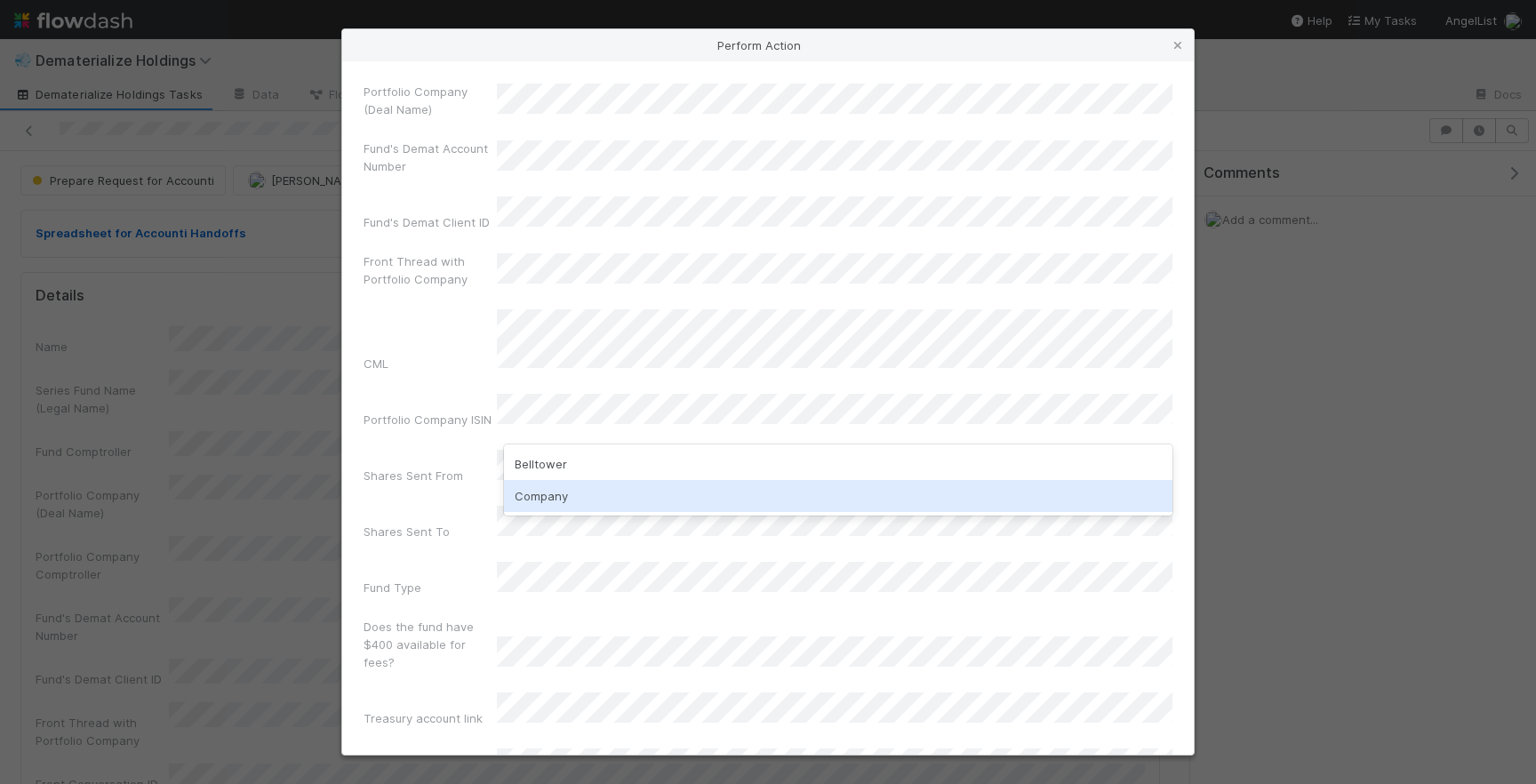
click at [565, 494] on div "Company" at bounding box center [837, 495] width 668 height 32
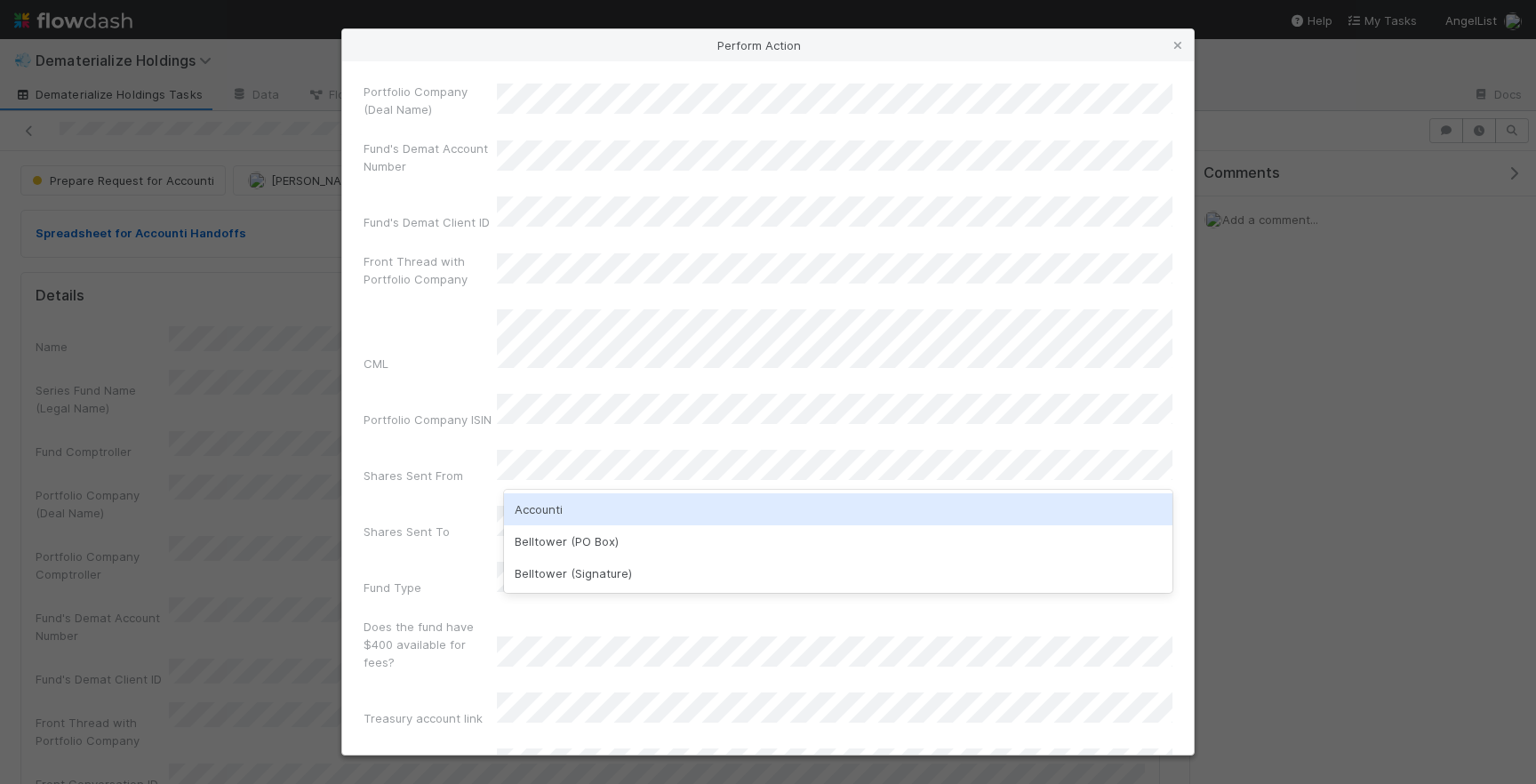
click at [577, 503] on div "Accounti" at bounding box center [837, 509] width 668 height 32
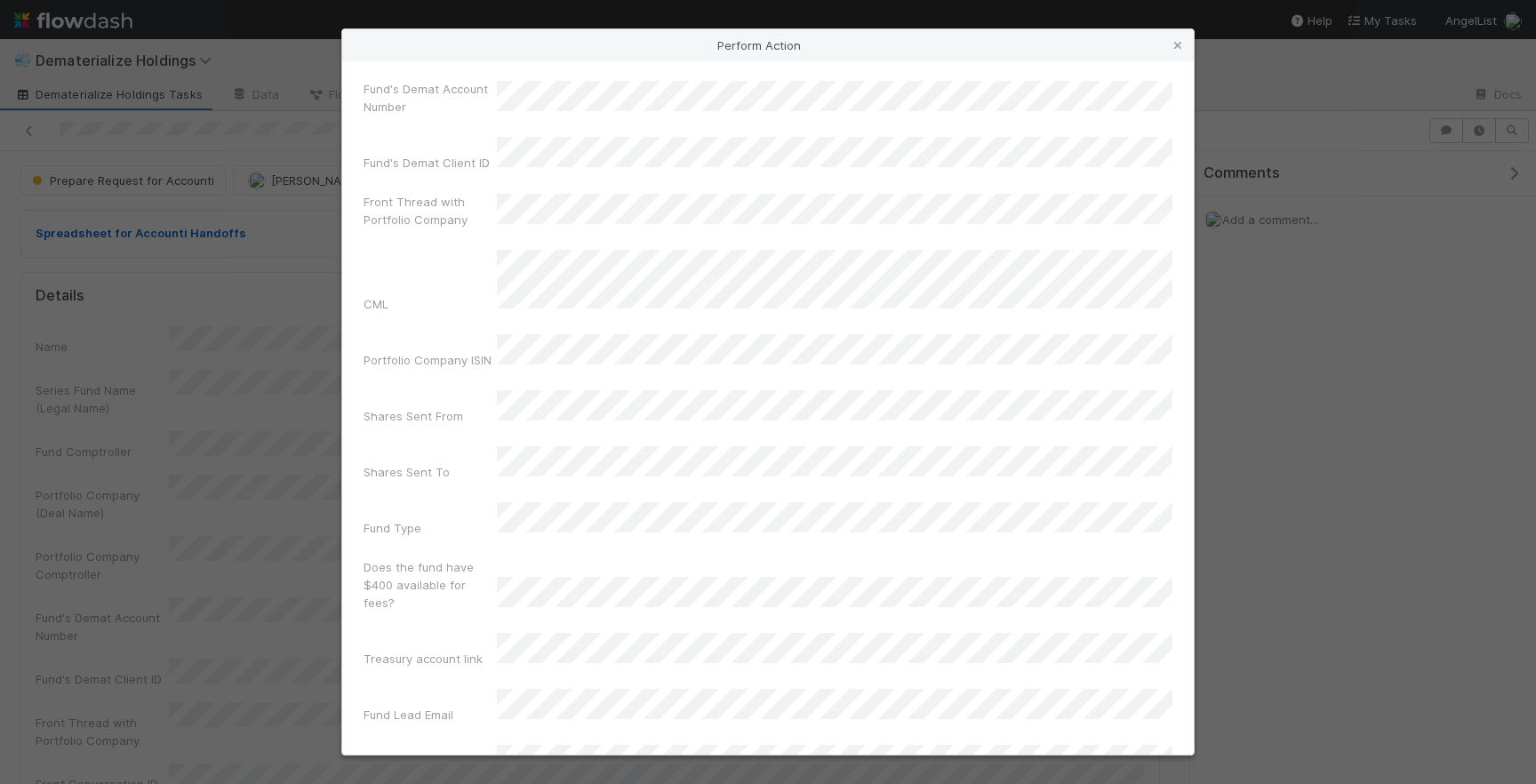
scroll to position [212, 0]
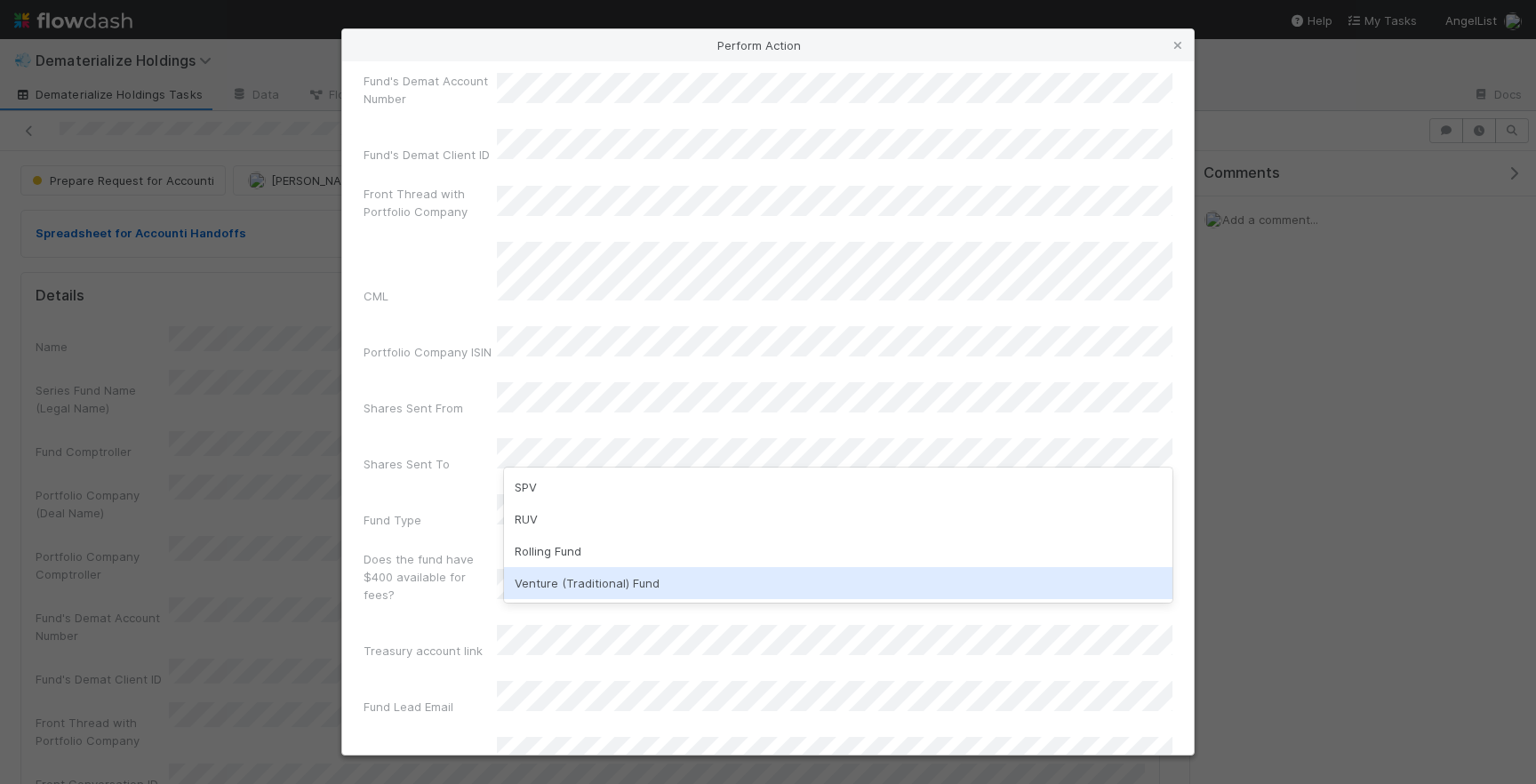
click at [563, 577] on div "Venture (Traditional) Fund" at bounding box center [837, 583] width 668 height 32
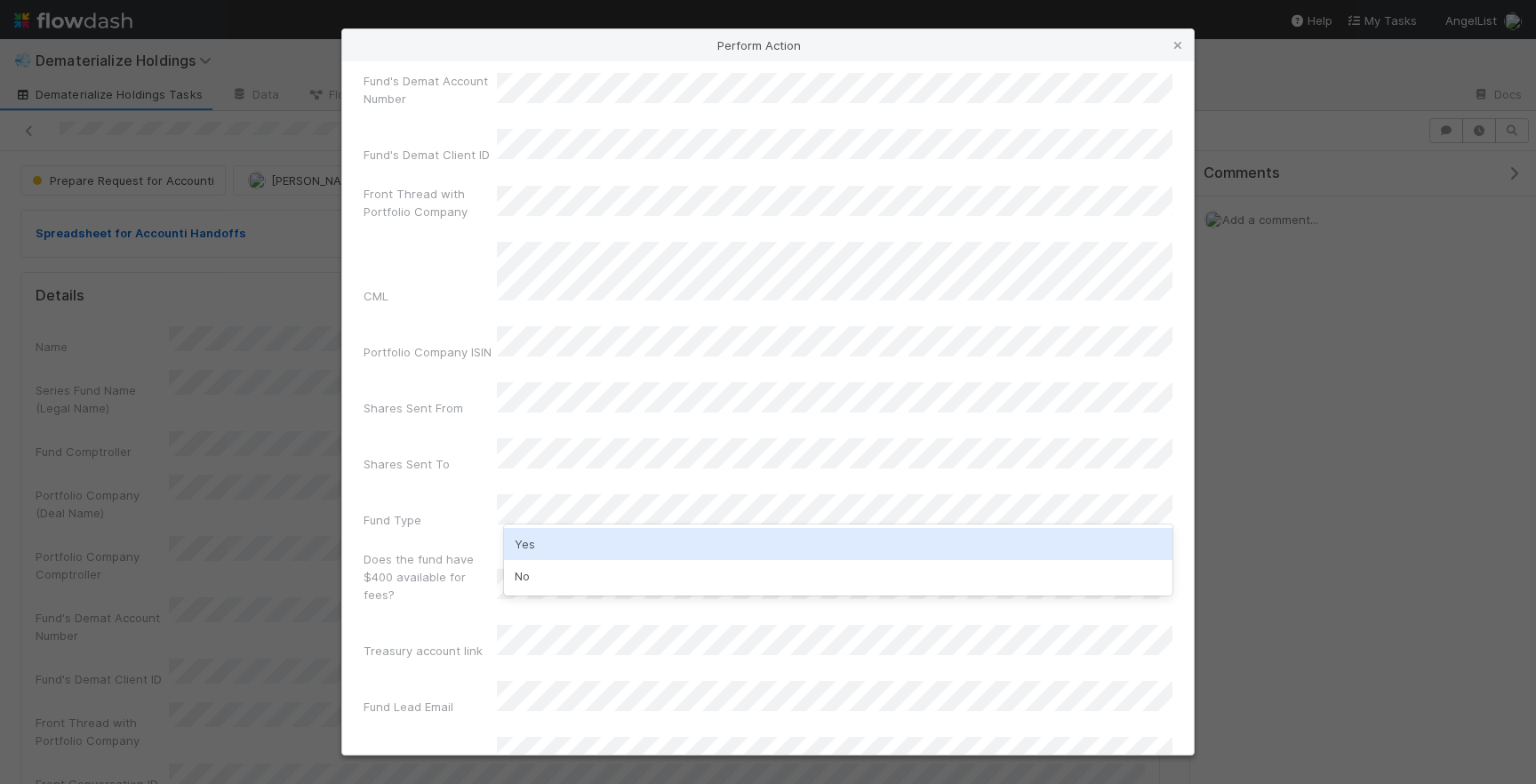
click at [556, 544] on div "Yes" at bounding box center [837, 543] width 668 height 32
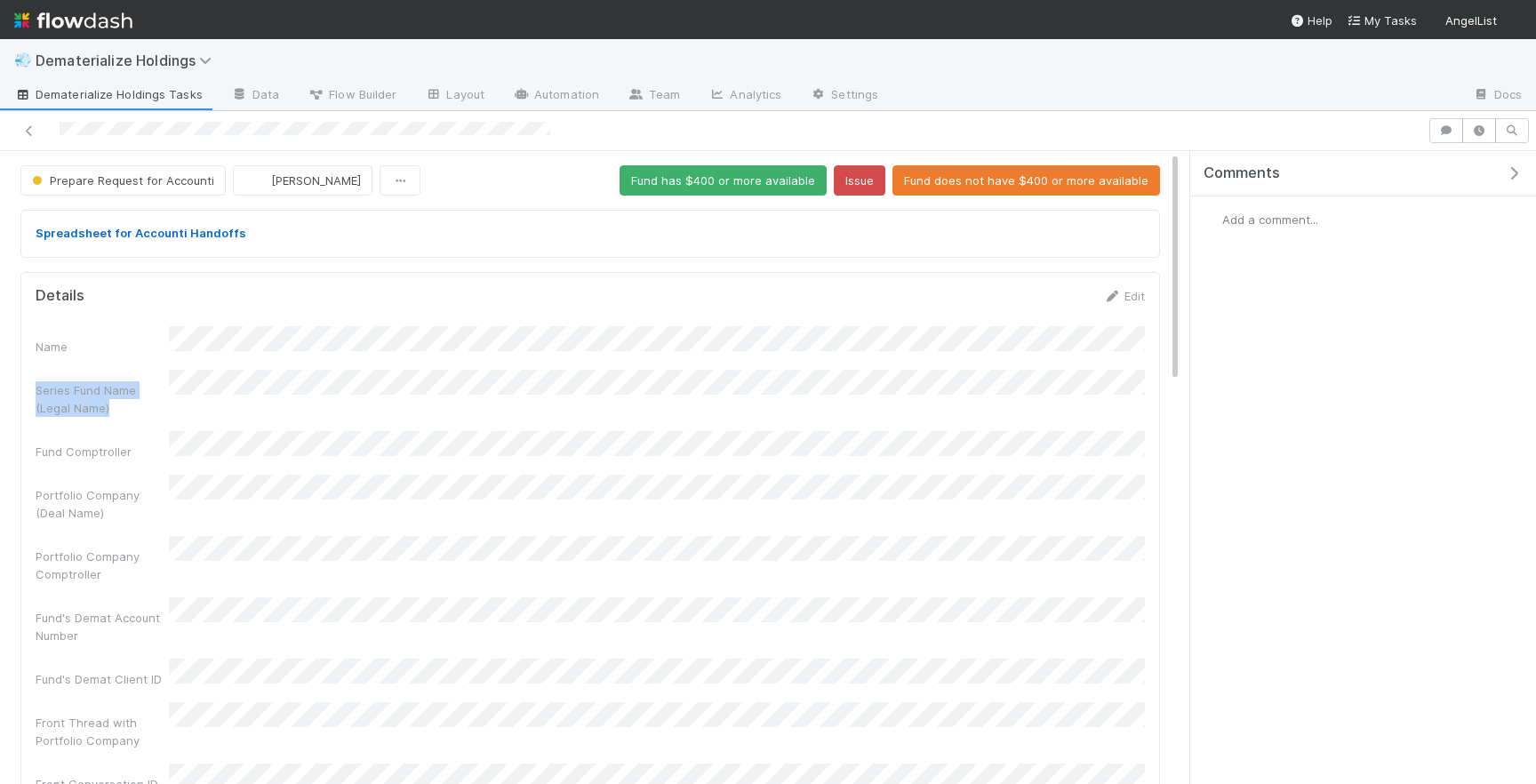
click at [200, 353] on div "Name Series Fund Name (Legal Name) Fund Comptroller Portfolio Company (Deal Nam…" at bounding box center [590, 744] width 1109 height 836
click at [163, 332] on div "Name" at bounding box center [590, 341] width 1109 height 29
click at [993, 179] on button "Fund does not have $400 or more available" at bounding box center [1026, 180] width 267 height 30
click at [294, 135] on div at bounding box center [713, 131] width 1413 height 25
click at [1128, 291] on link "Edit" at bounding box center [1123, 295] width 41 height 14
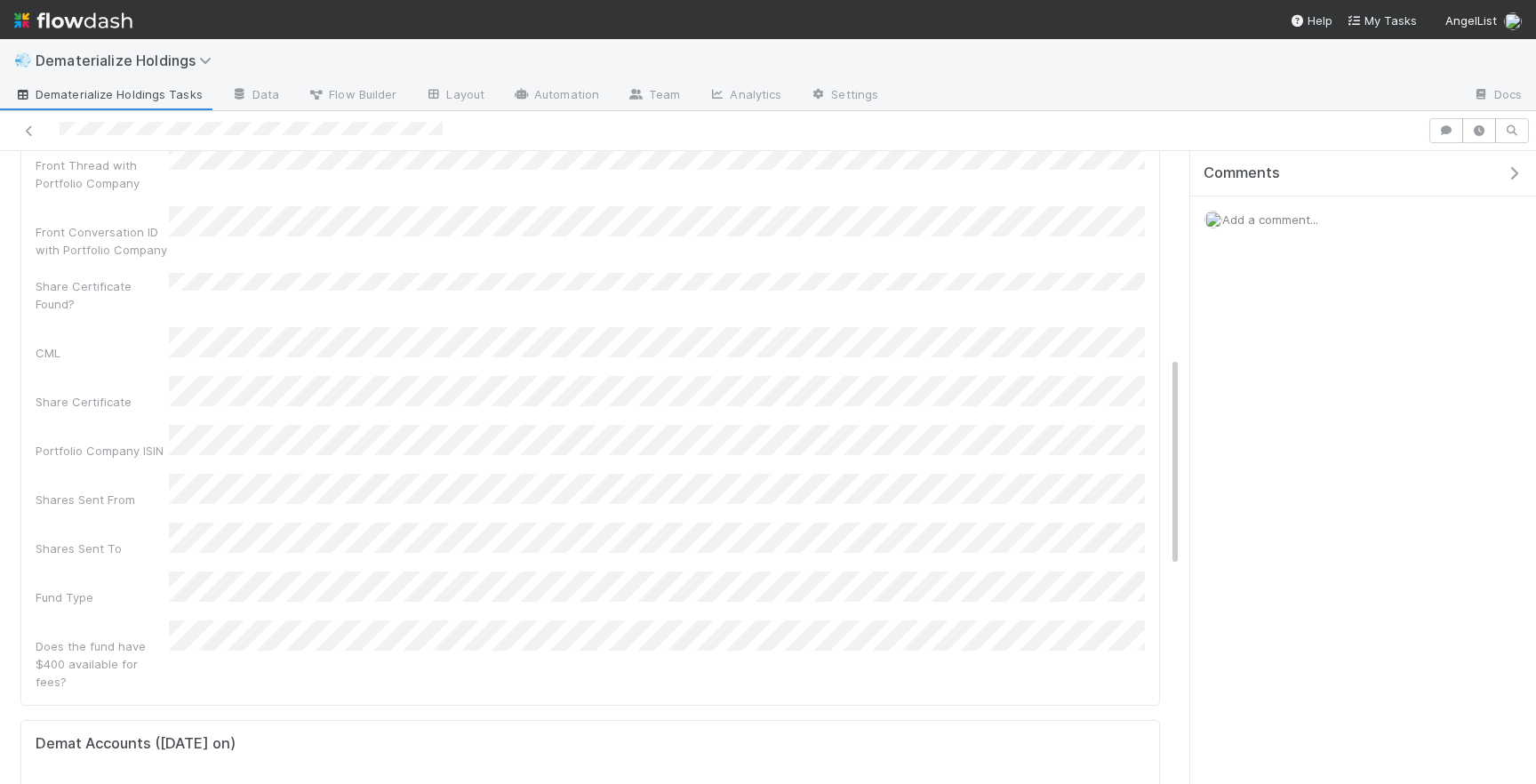
scroll to position [614, 0]
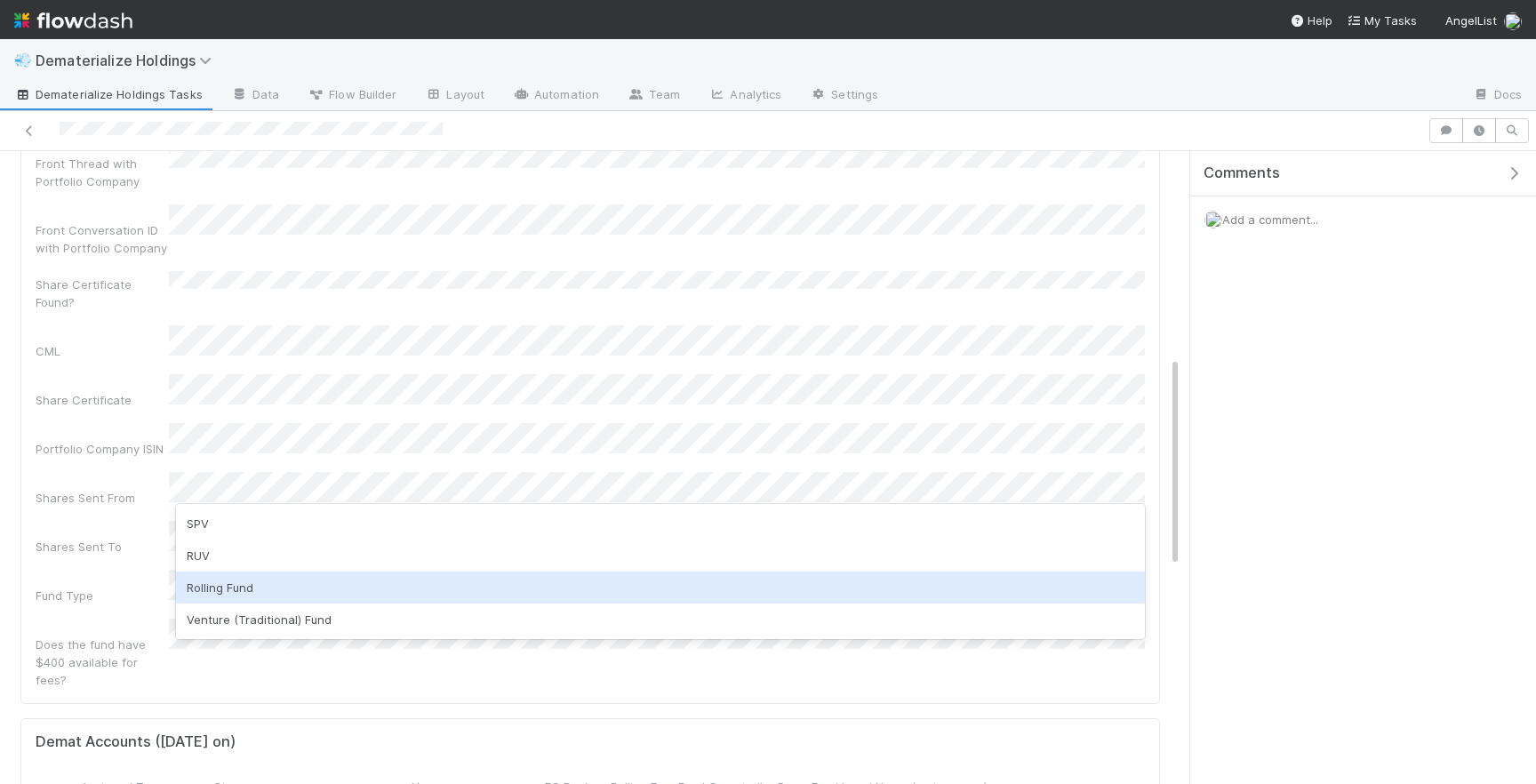
click at [256, 576] on div "Rolling Fund" at bounding box center [660, 587] width 969 height 32
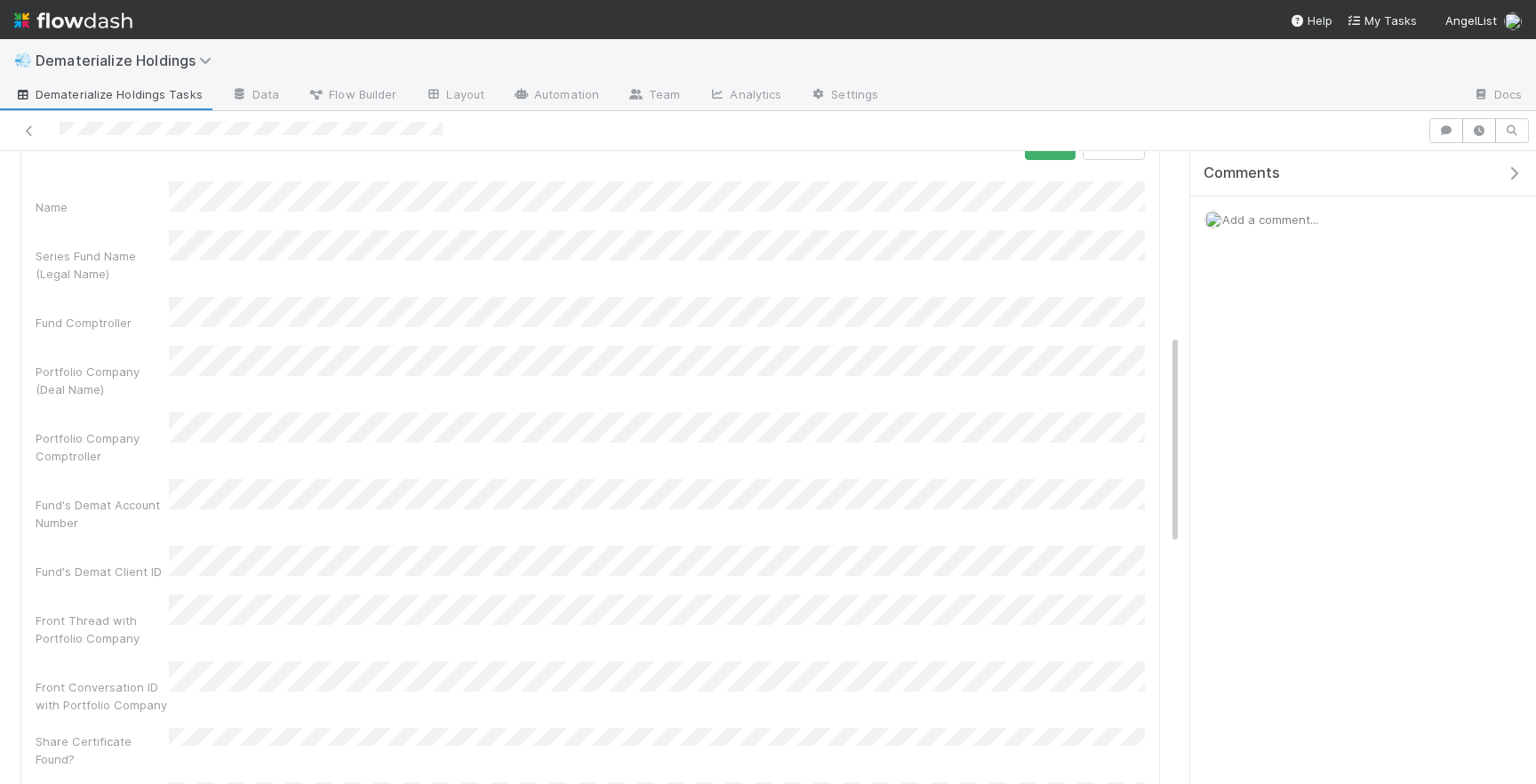
scroll to position [0, 0]
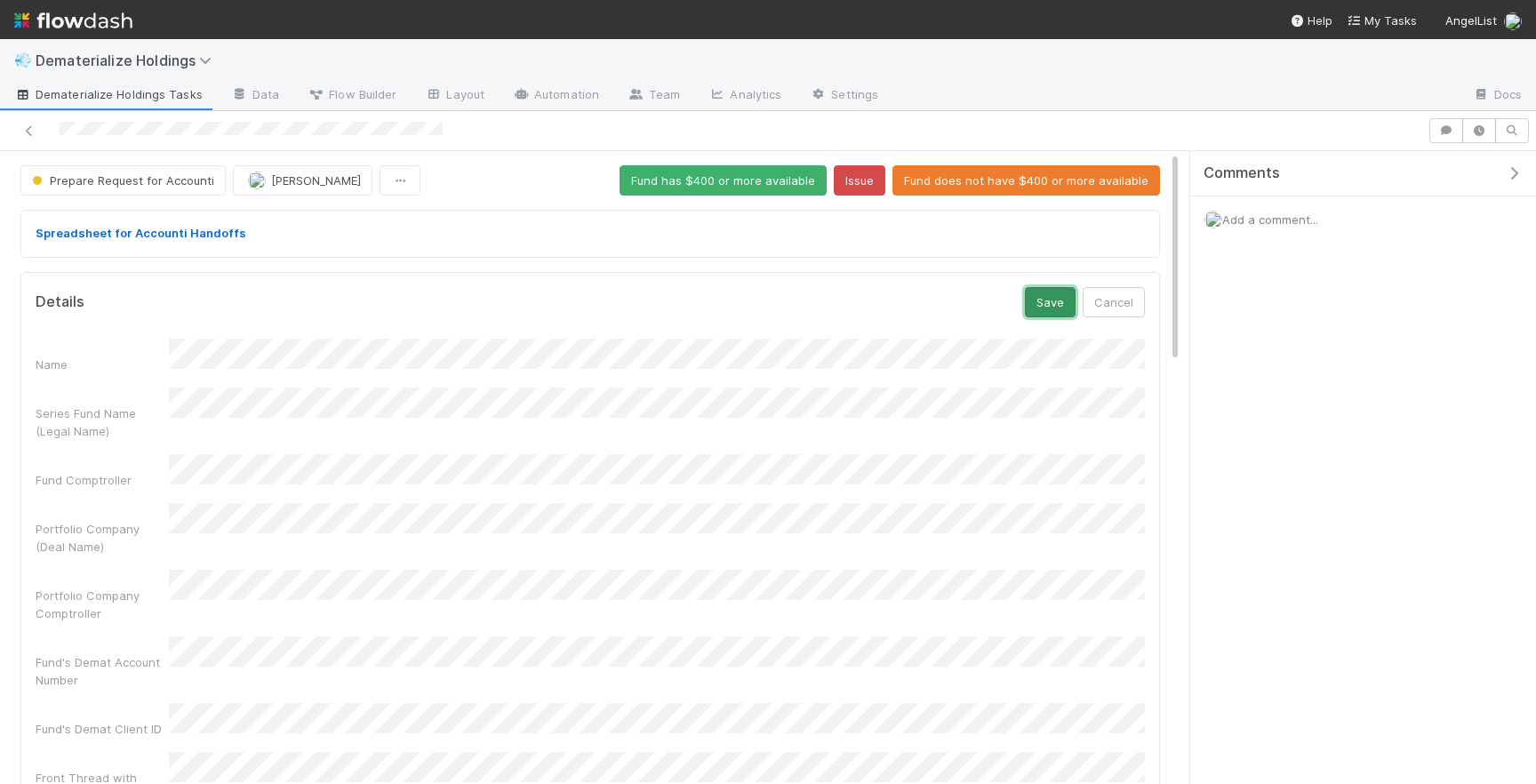
click at [1031, 303] on button "Save" at bounding box center [1050, 301] width 51 height 30
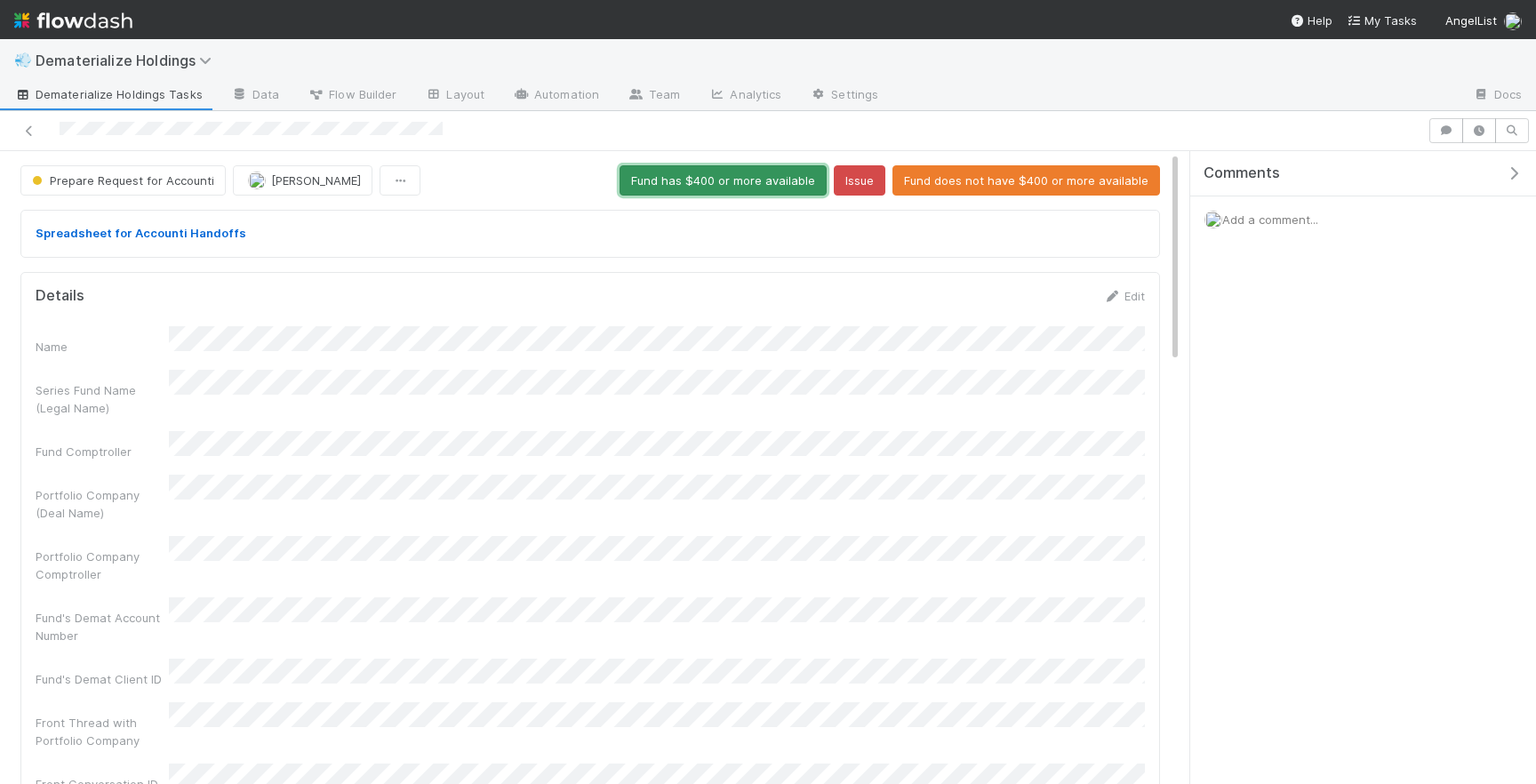
click at [723, 173] on button "Fund has $400 or more available" at bounding box center [722, 180] width 207 height 30
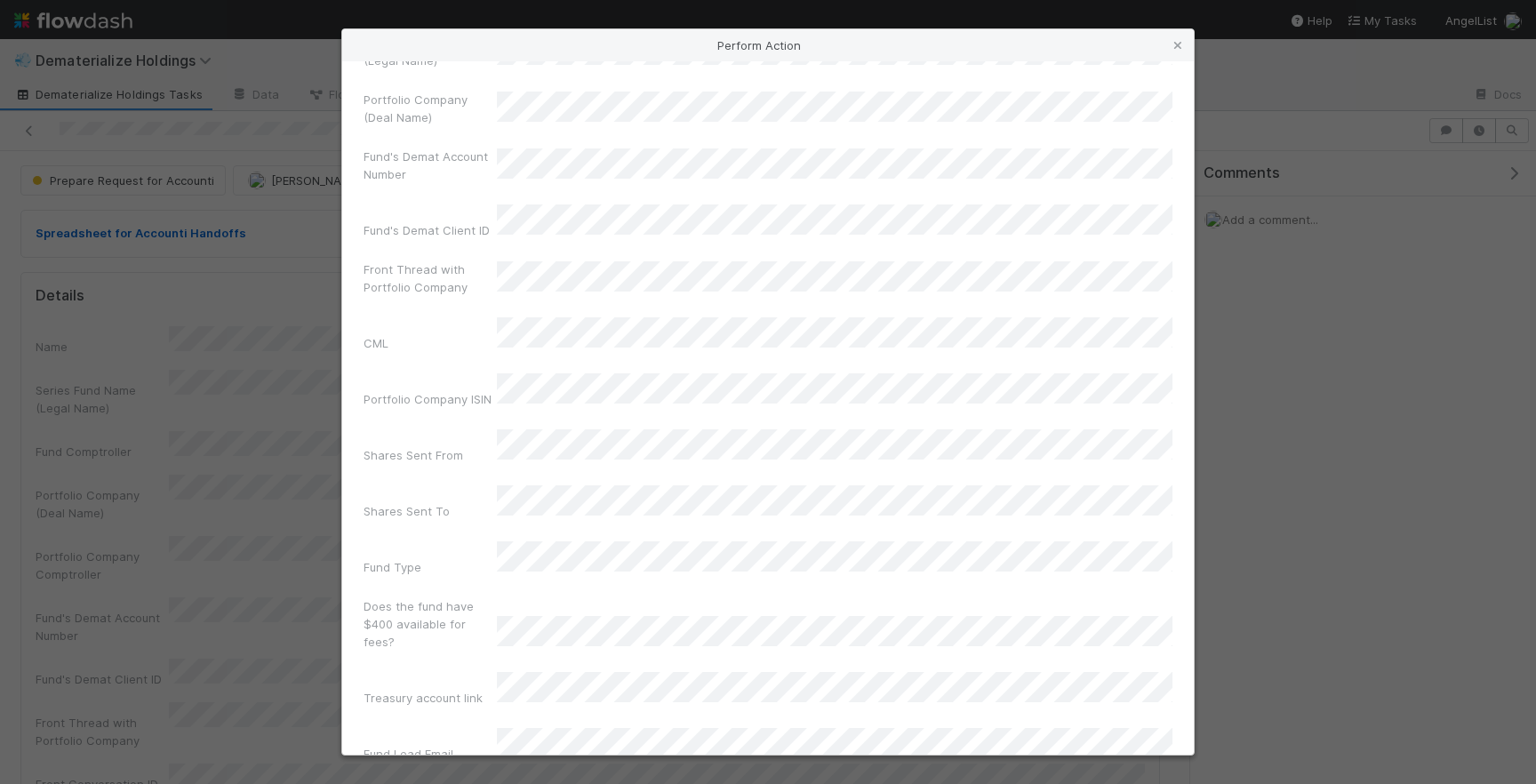
scroll to position [142, 0]
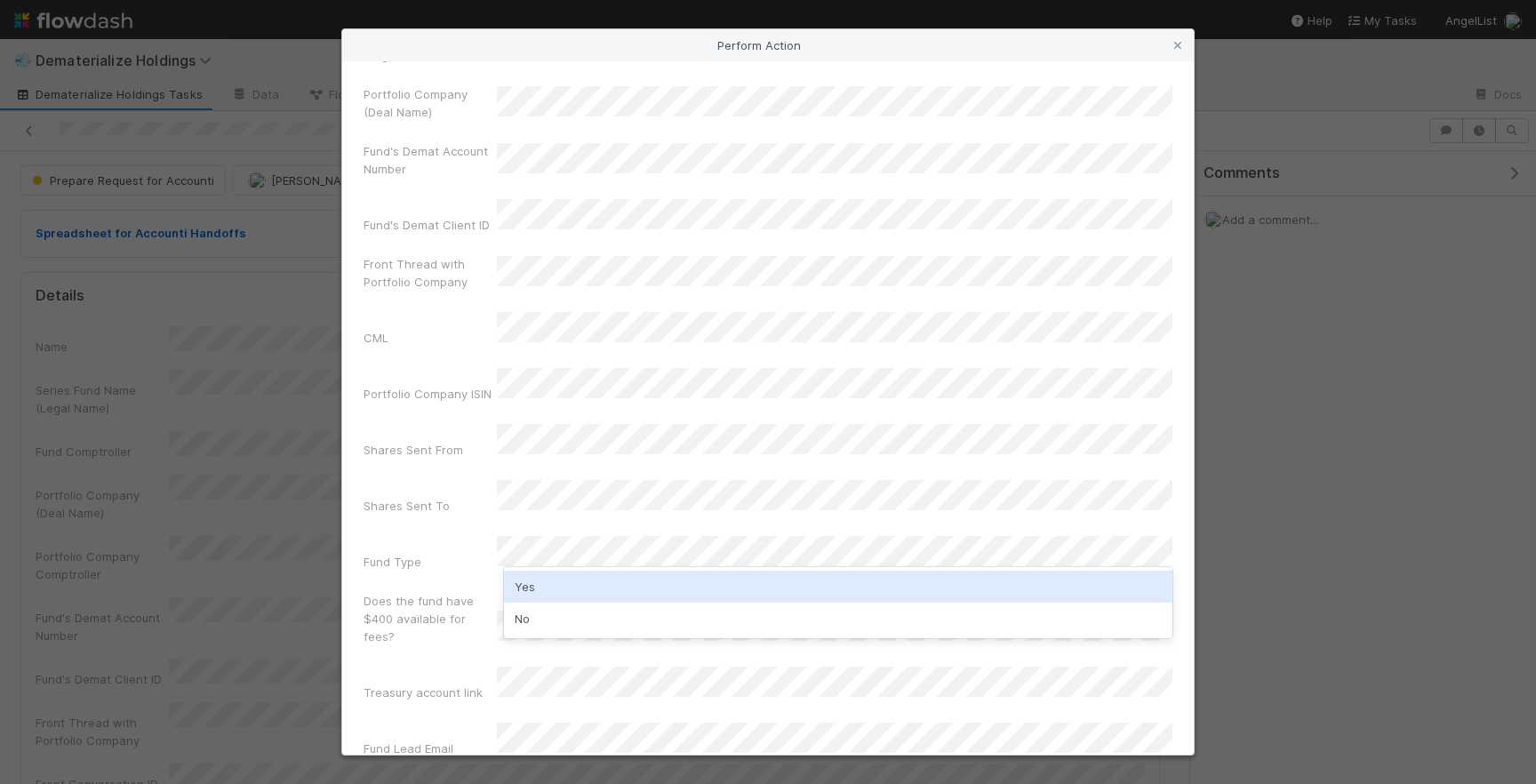
click at [585, 583] on div "Yes" at bounding box center [837, 586] width 668 height 32
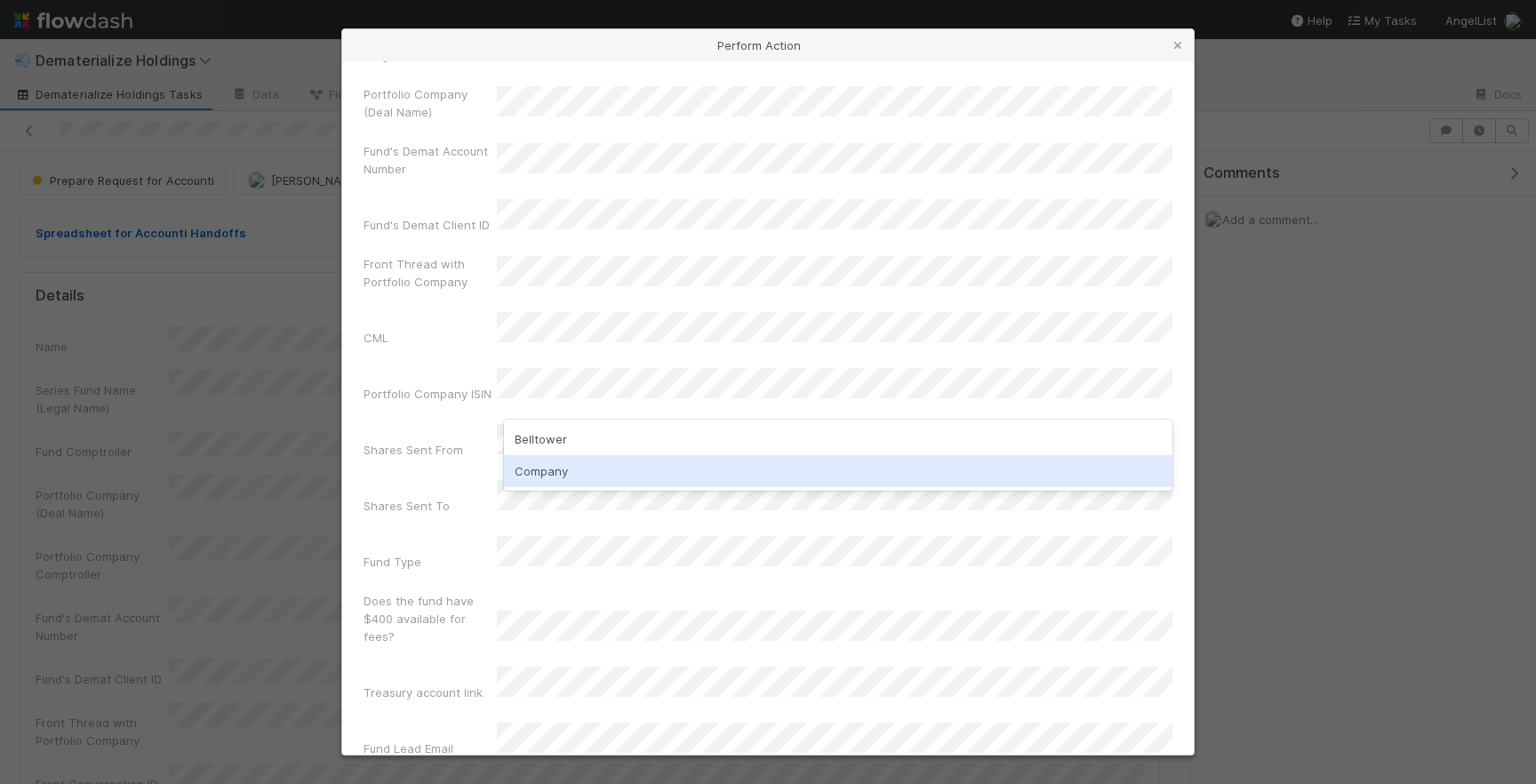
click at [552, 474] on div "Company" at bounding box center [837, 471] width 668 height 32
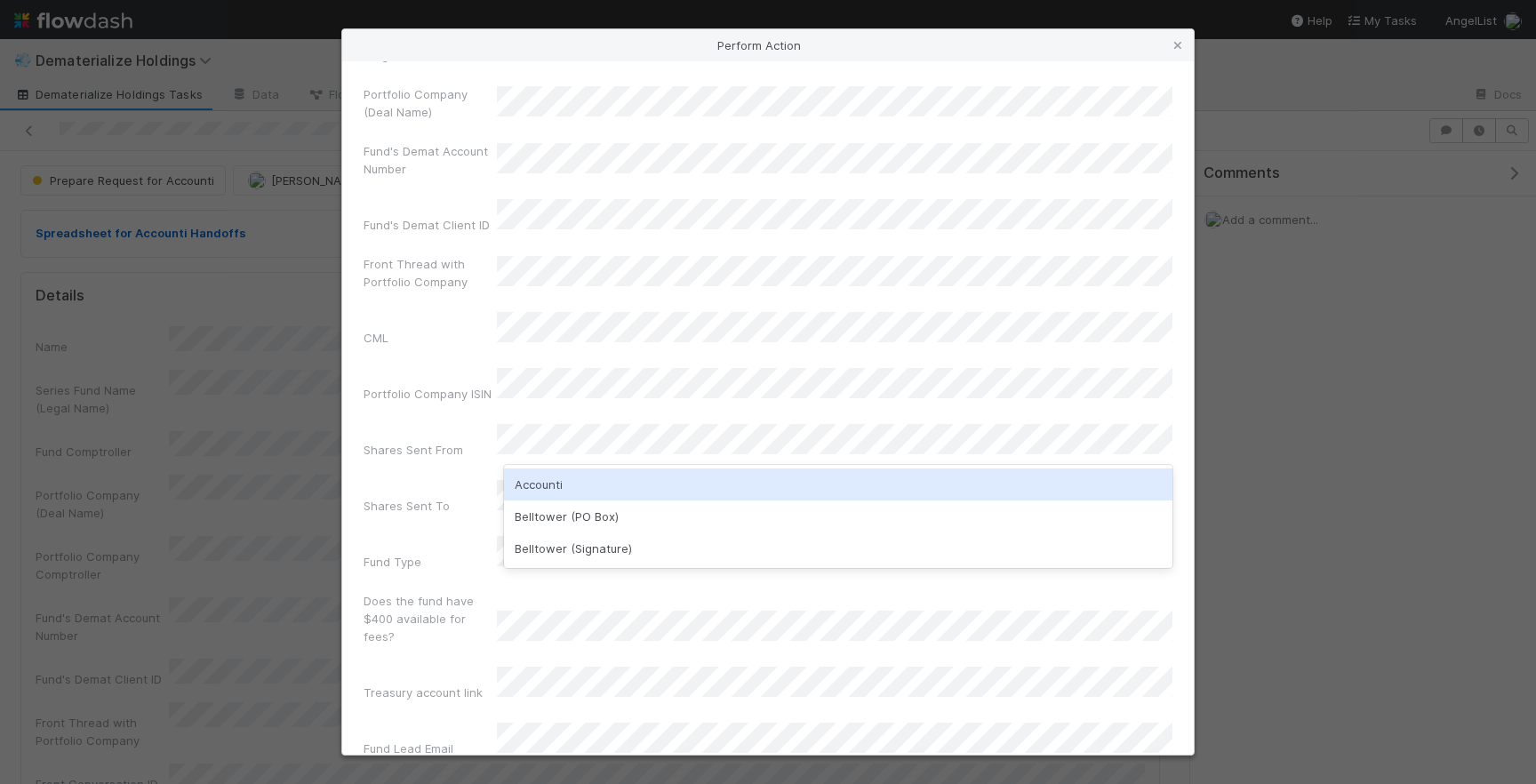
click at [559, 473] on div "Accounti" at bounding box center [837, 484] width 668 height 32
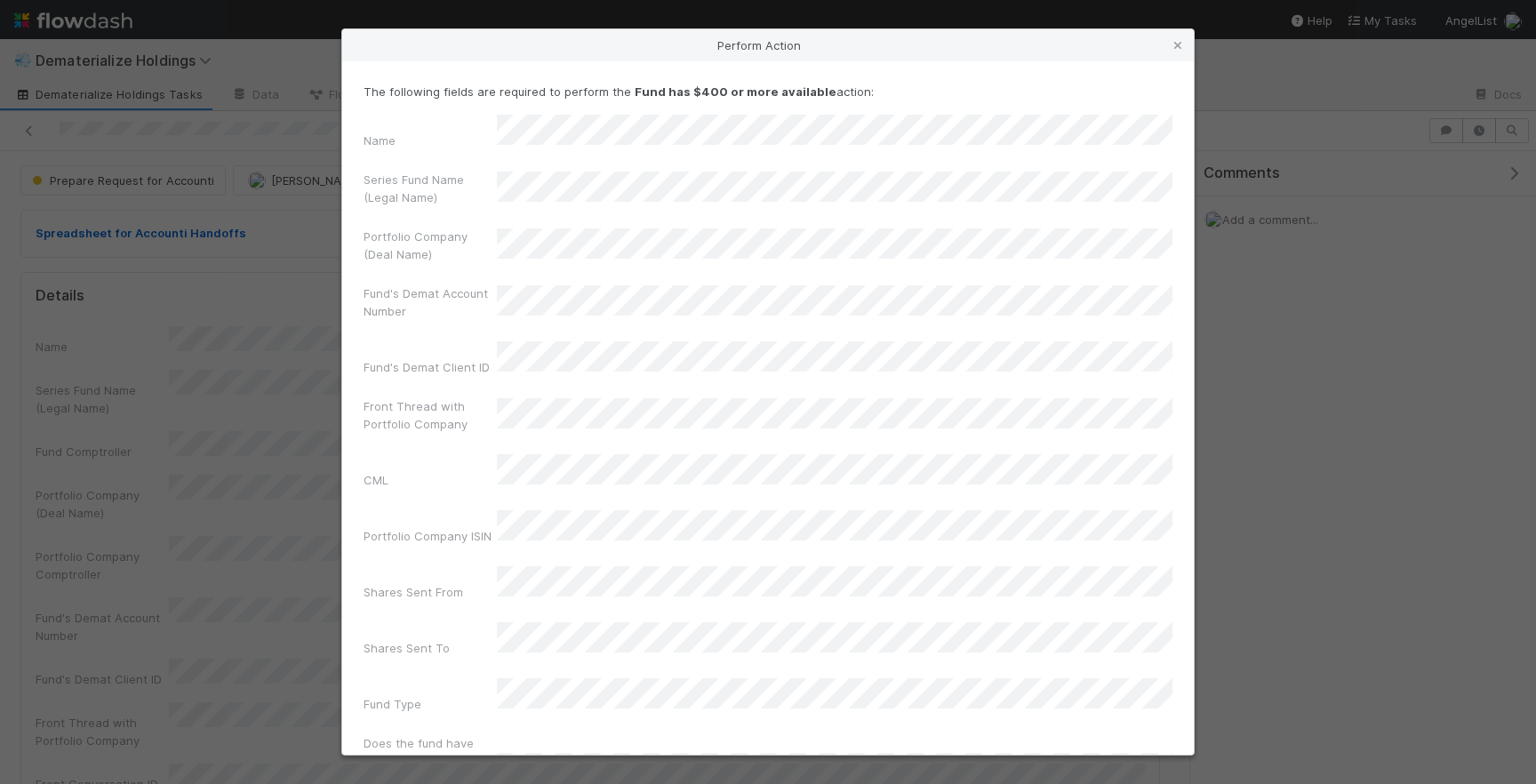
scroll to position [203, 0]
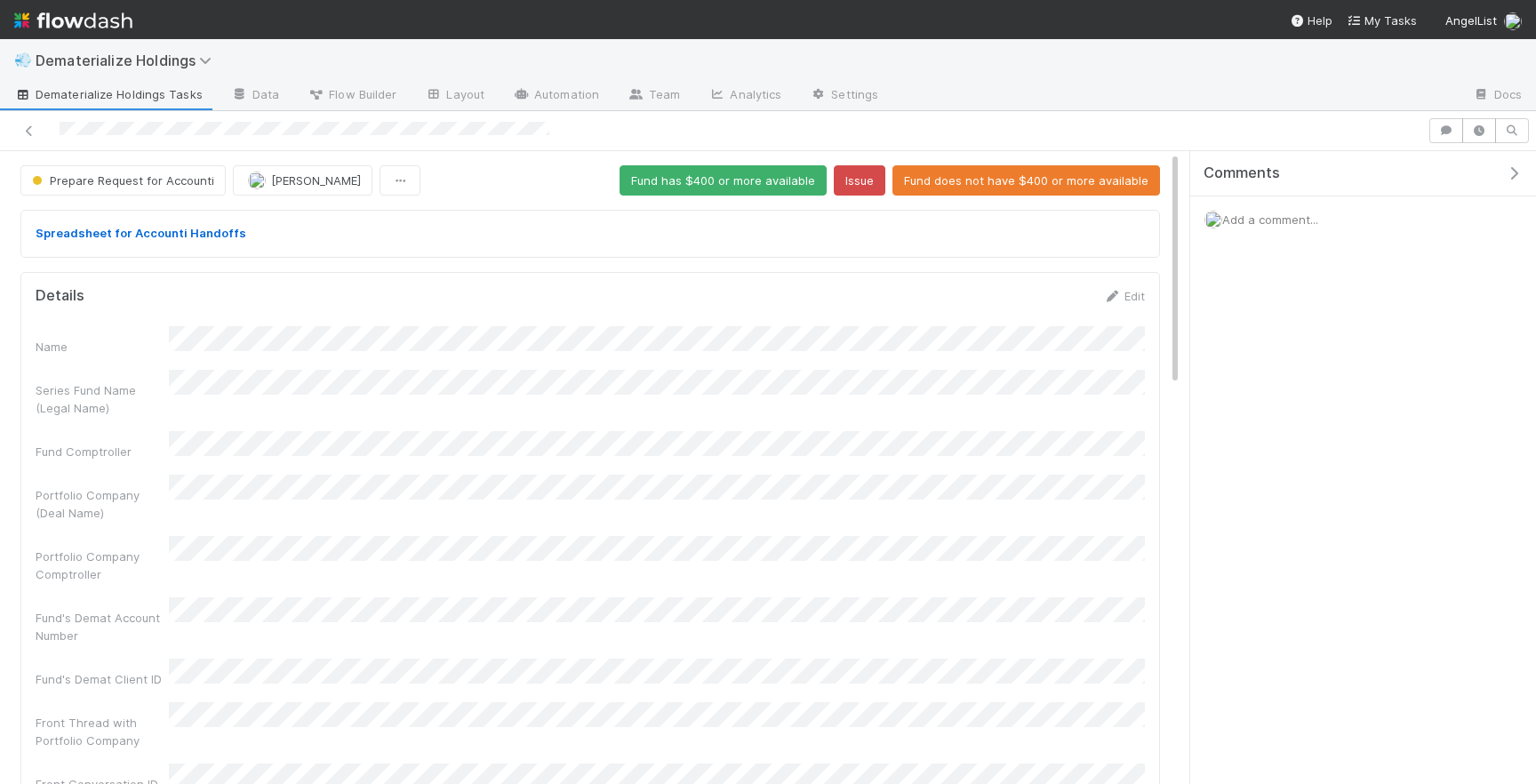
click at [557, 138] on div at bounding box center [713, 131] width 1413 height 25
click at [1120, 290] on link "Edit" at bounding box center [1123, 295] width 41 height 14
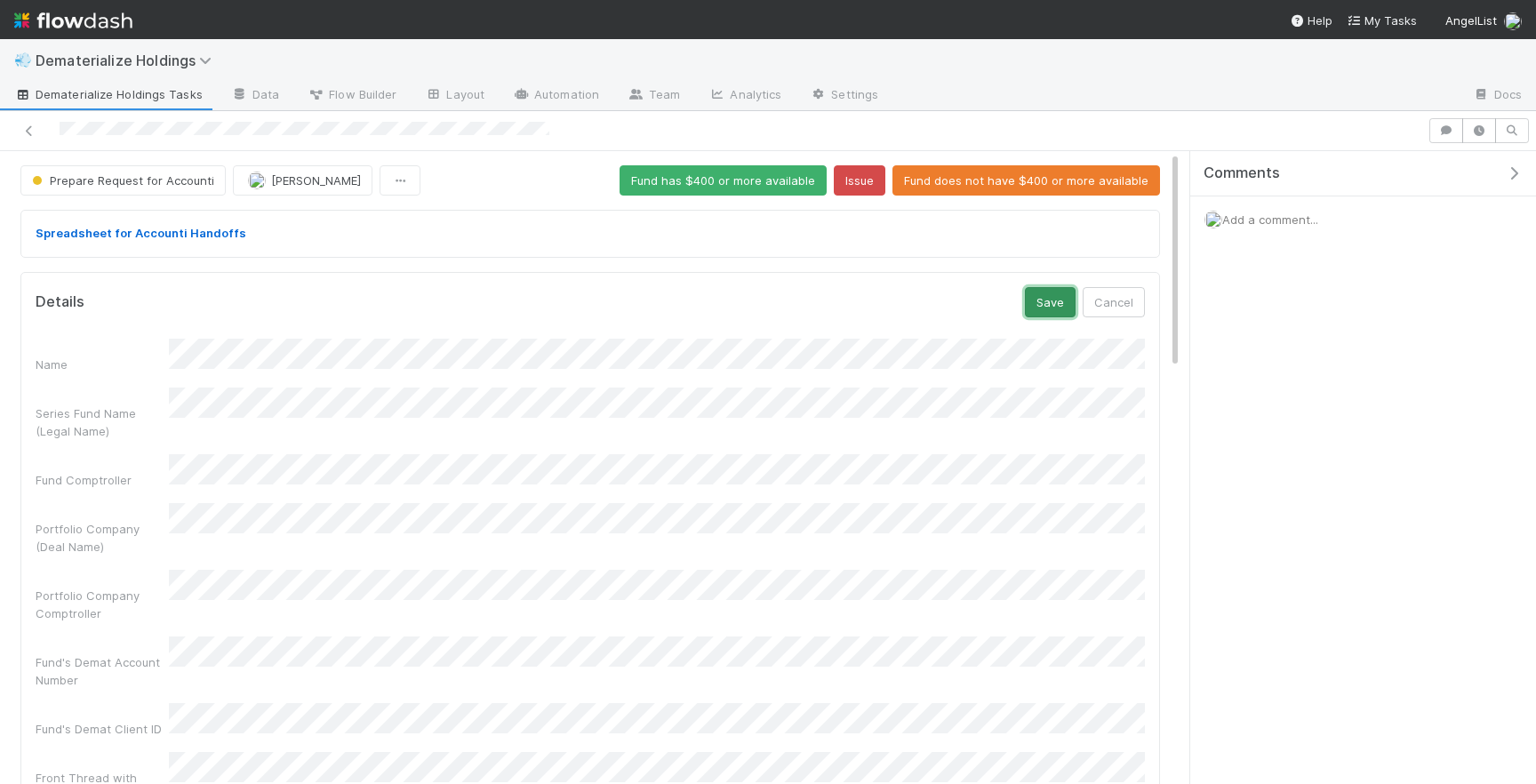
click at [1066, 308] on button "Save" at bounding box center [1050, 301] width 51 height 30
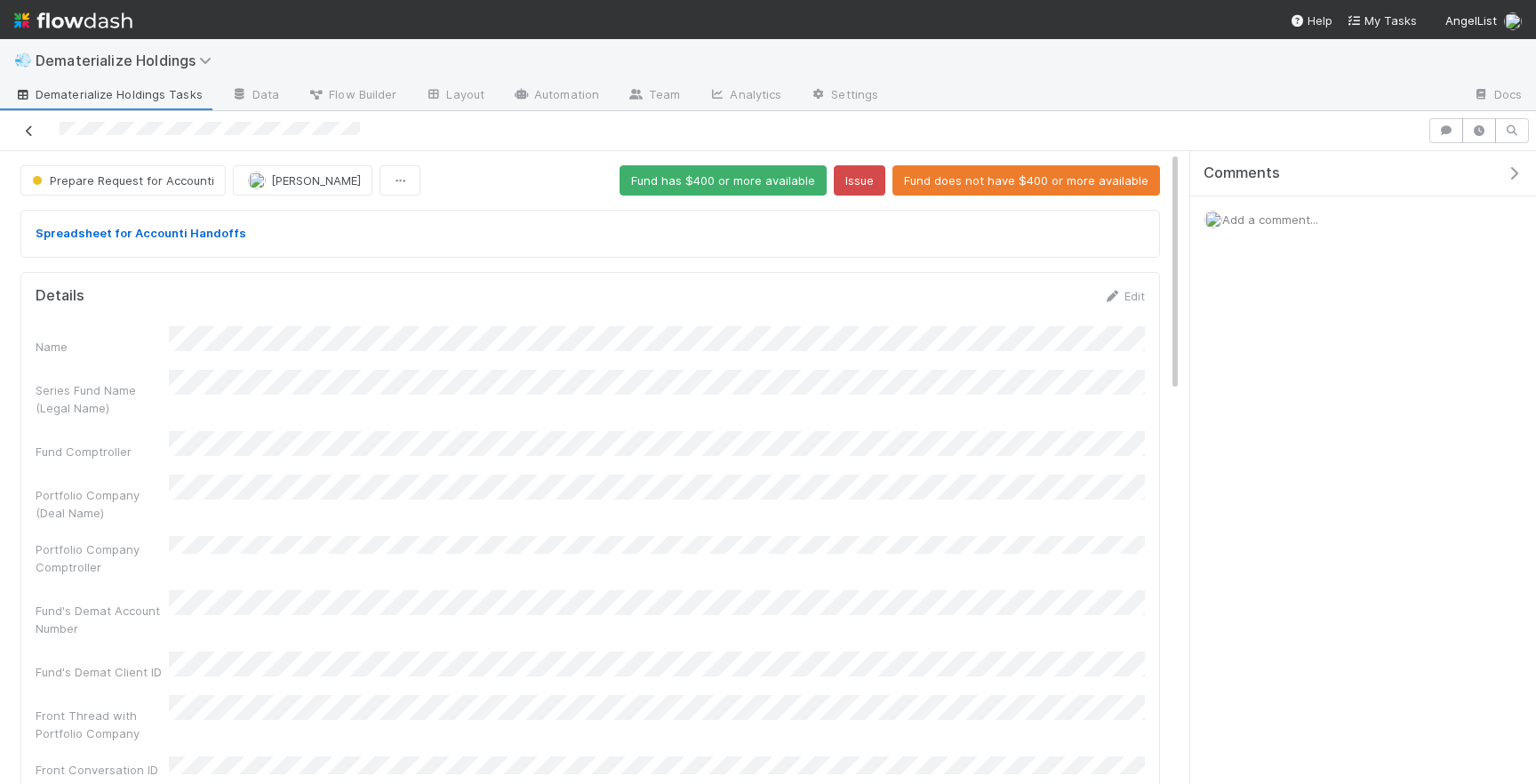
click at [30, 125] on icon at bounding box center [28, 131] width 17 height 12
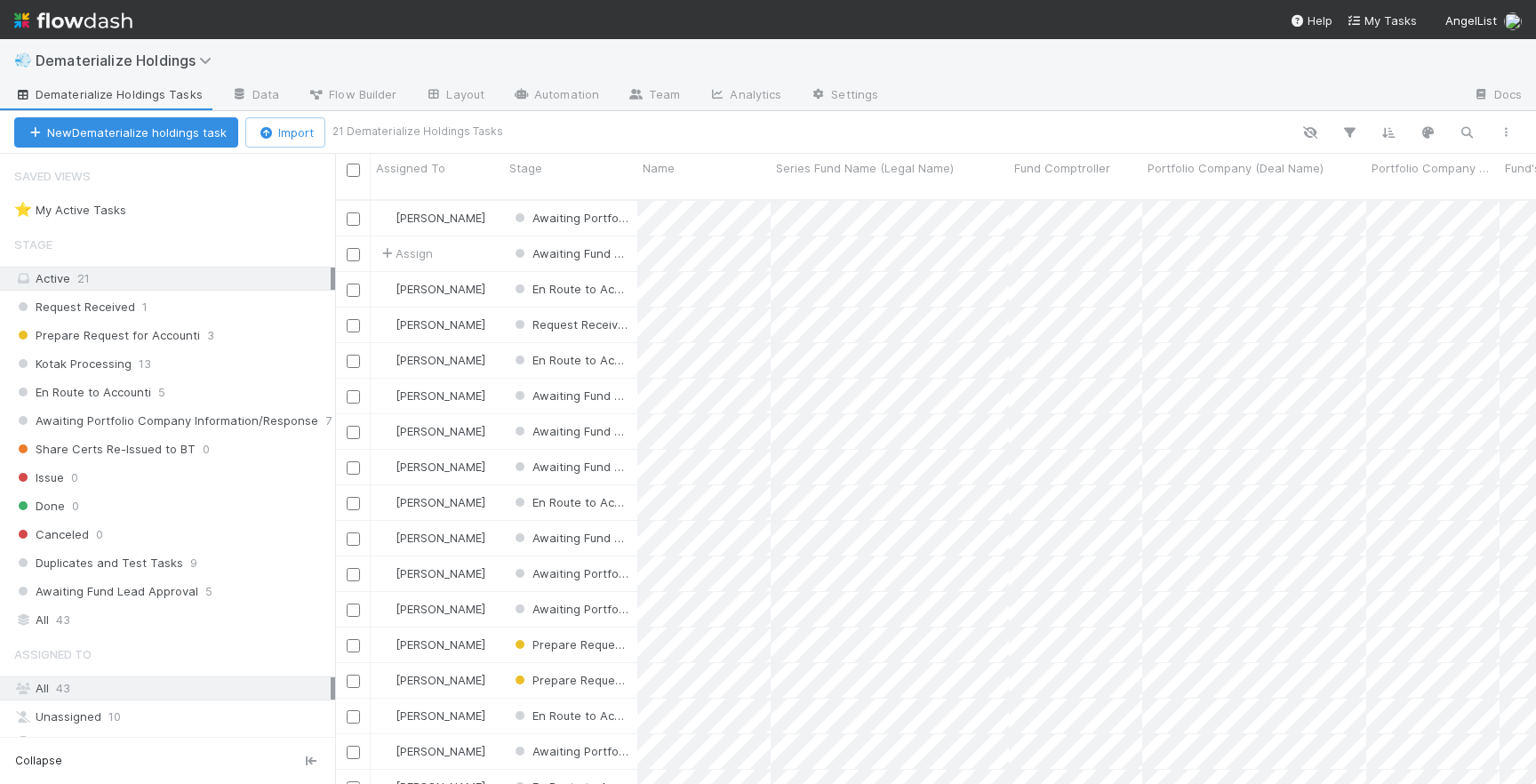
scroll to position [598, 1200]
